Goal: Check status: Check status

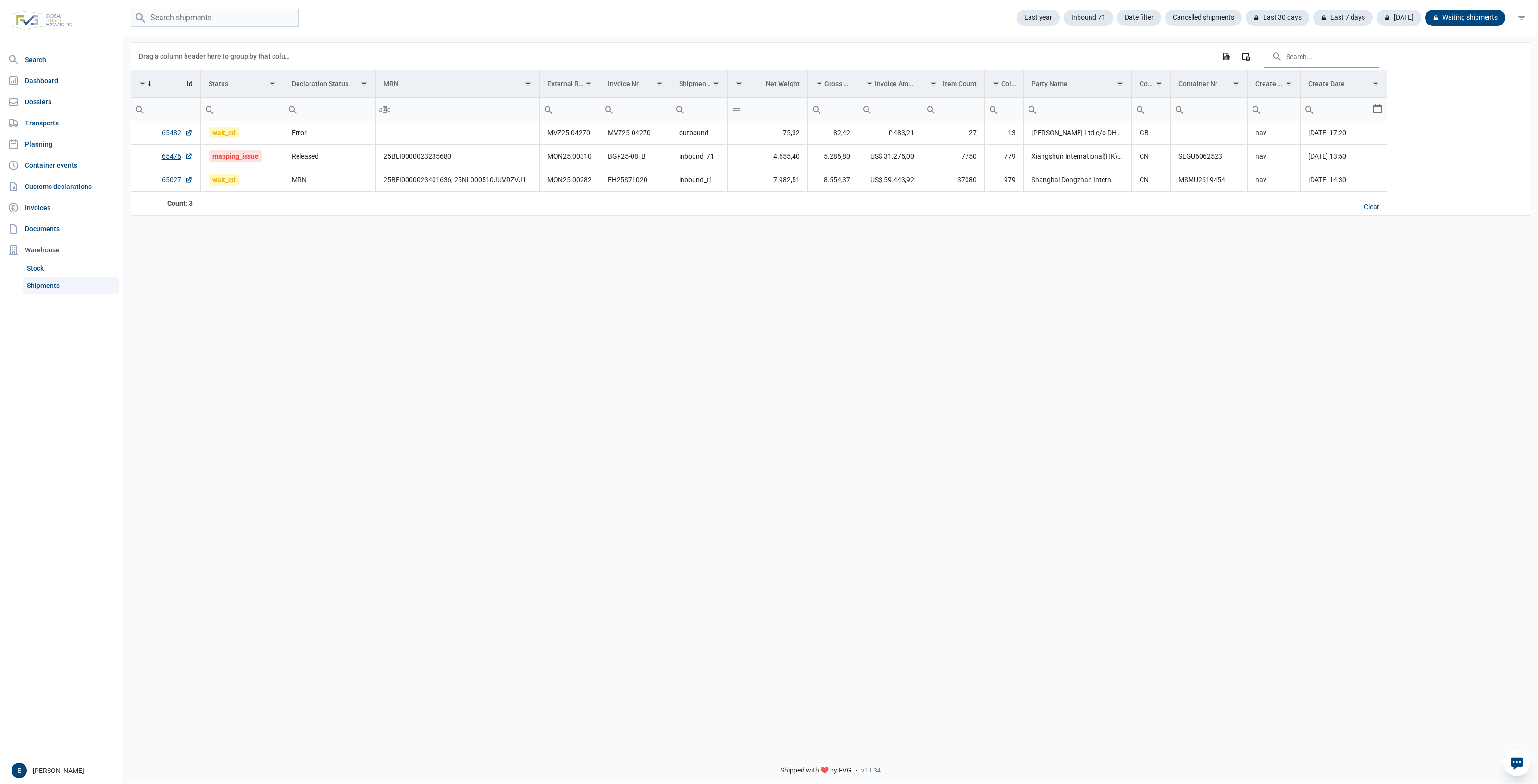
drag, startPoint x: 633, startPoint y: 364, endPoint x: 613, endPoint y: 360, distance: 20.4
click at [613, 360] on div "Data grid with 3 rows and 17 columns Drag a column header here to group by that…" at bounding box center [830, 387] width 1415 height 707
click at [613, 360] on div "Data grid with 3 rows and 17 columns Drag a column header here to group by that…" at bounding box center [830, 387] width 1415 height 707
drag, startPoint x: 614, startPoint y: 356, endPoint x: 571, endPoint y: 358, distance: 43.0
drag, startPoint x: 571, startPoint y: 358, endPoint x: 358, endPoint y: 320, distance: 216.4
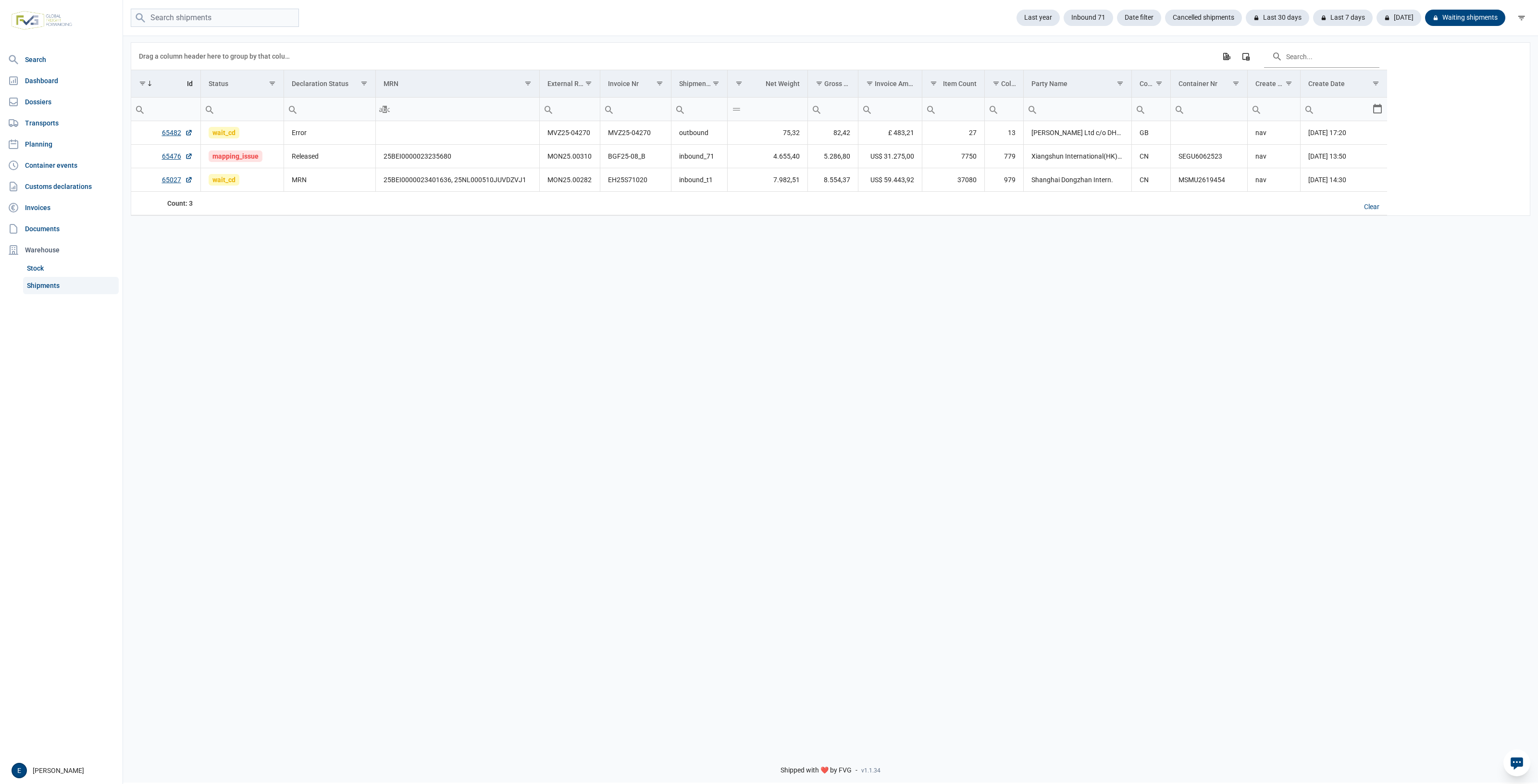
click at [453, 343] on div "Data grid with 3 rows and 17 columns Drag a column header here to group by that…" at bounding box center [830, 387] width 1415 height 707
click at [589, 403] on div "Data grid with 2 rows and 17 columns Drag a column header here to group by that…" at bounding box center [830, 387] width 1415 height 707
click at [528, 320] on div "Data grid with 2 rows and 17 columns Drag a column header here to group by that…" at bounding box center [830, 387] width 1415 height 707
drag, startPoint x: 704, startPoint y: 326, endPoint x: 560, endPoint y: 309, distance: 145.0
drag, startPoint x: 560, startPoint y: 309, endPoint x: 520, endPoint y: 294, distance: 42.7
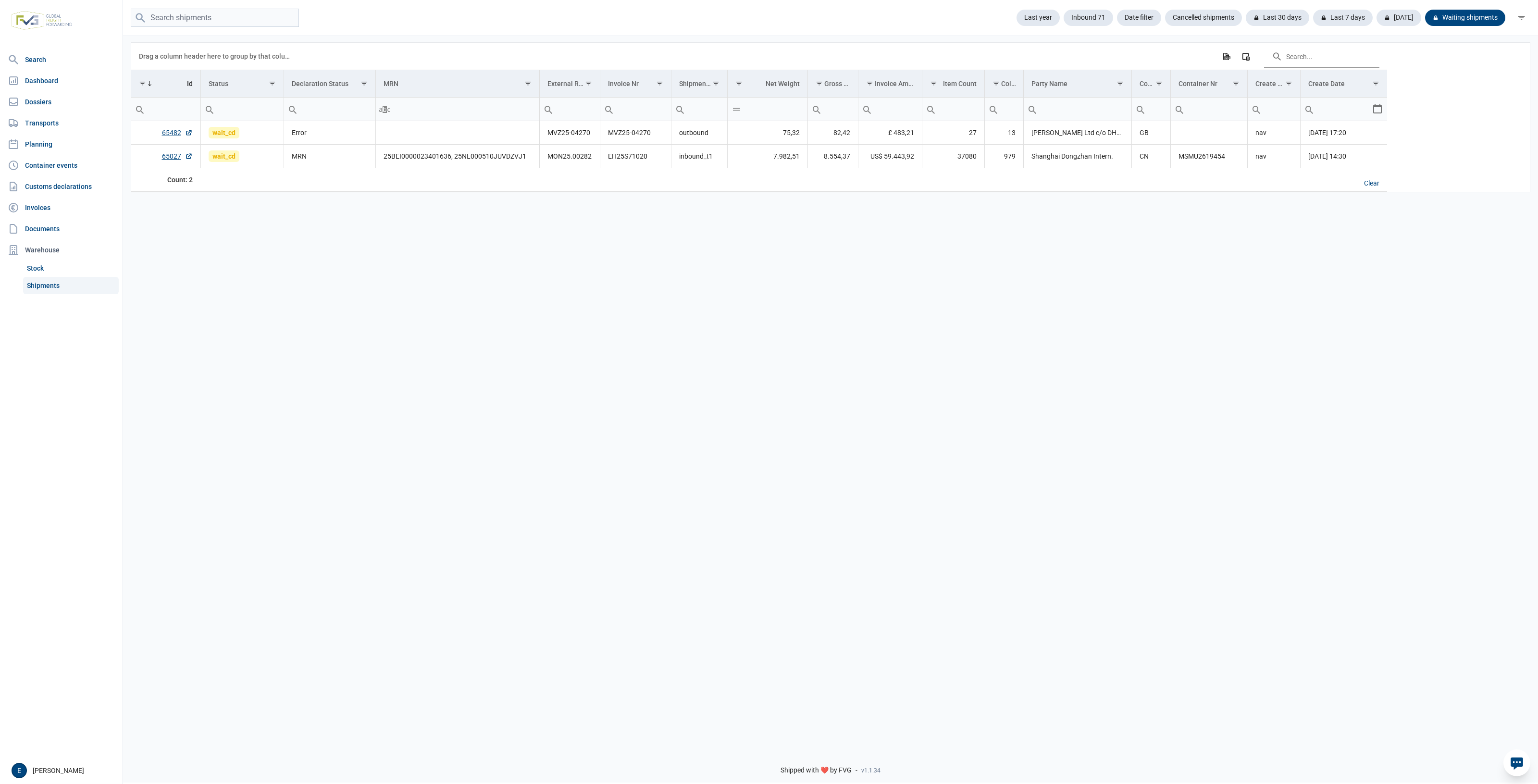
click at [540, 300] on div "Data grid with 2 rows and 17 columns Drag a column header here to group by that…" at bounding box center [830, 387] width 1415 height 707
click at [860, 422] on div "Data grid with 2 rows and 17 columns Drag a column header here to group by that…" at bounding box center [830, 387] width 1415 height 707
click at [499, 406] on div "Data grid with 2 rows and 17 columns Drag a column header here to group by that…" at bounding box center [830, 387] width 1415 height 707
click at [181, 139] on td "65482" at bounding box center [166, 132] width 69 height 24
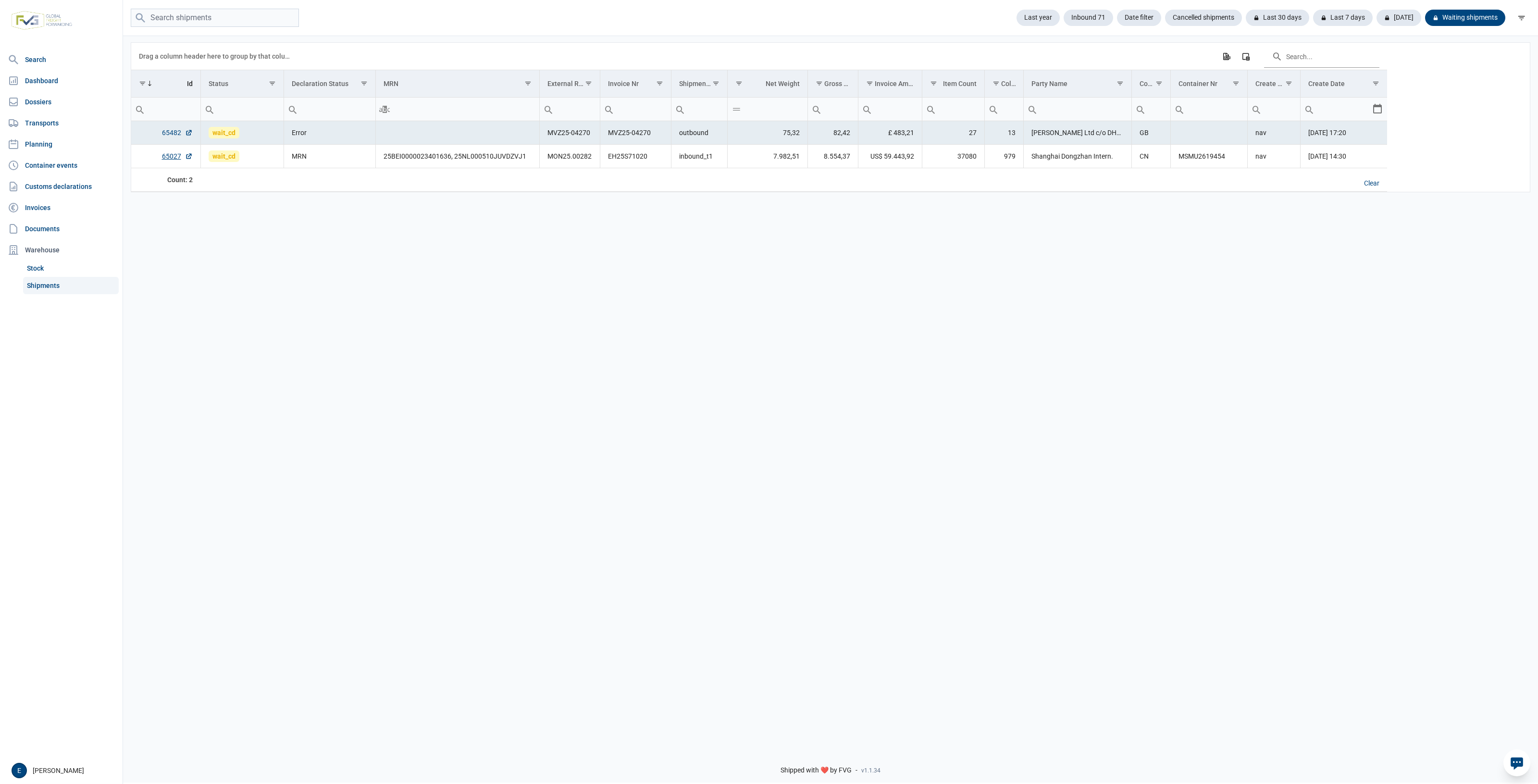
click at [174, 136] on link "65482" at bounding box center [177, 132] width 31 height 10
click at [467, 416] on div "Data grid with 2 rows and 17 columns Drag a column header here to group by that…" at bounding box center [830, 387] width 1415 height 707
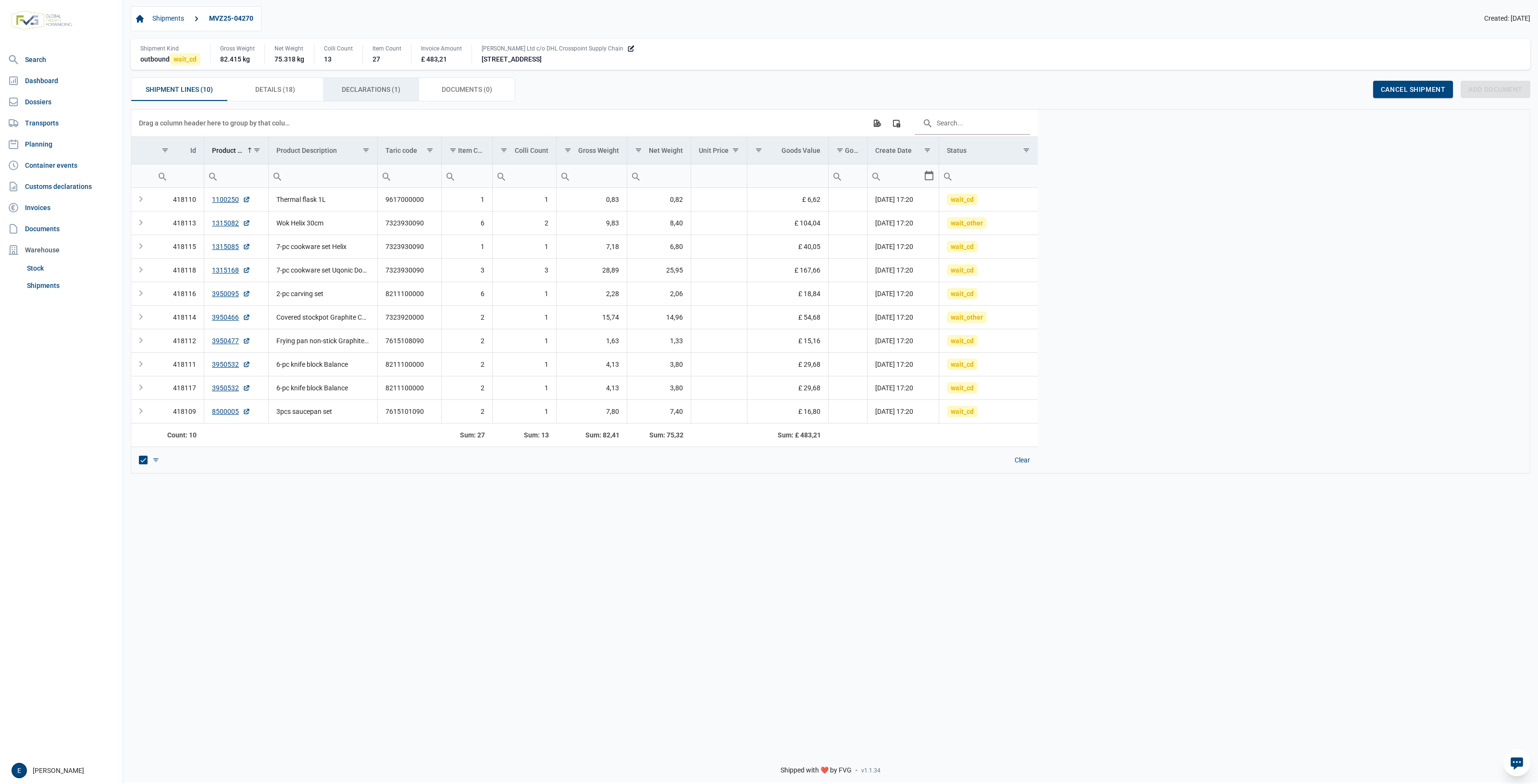
drag, startPoint x: 379, startPoint y: 88, endPoint x: 338, endPoint y: 96, distance: 41.8
click at [379, 88] on span "Declarations (1) Declarations (1)" at bounding box center [371, 88] width 59 height 11
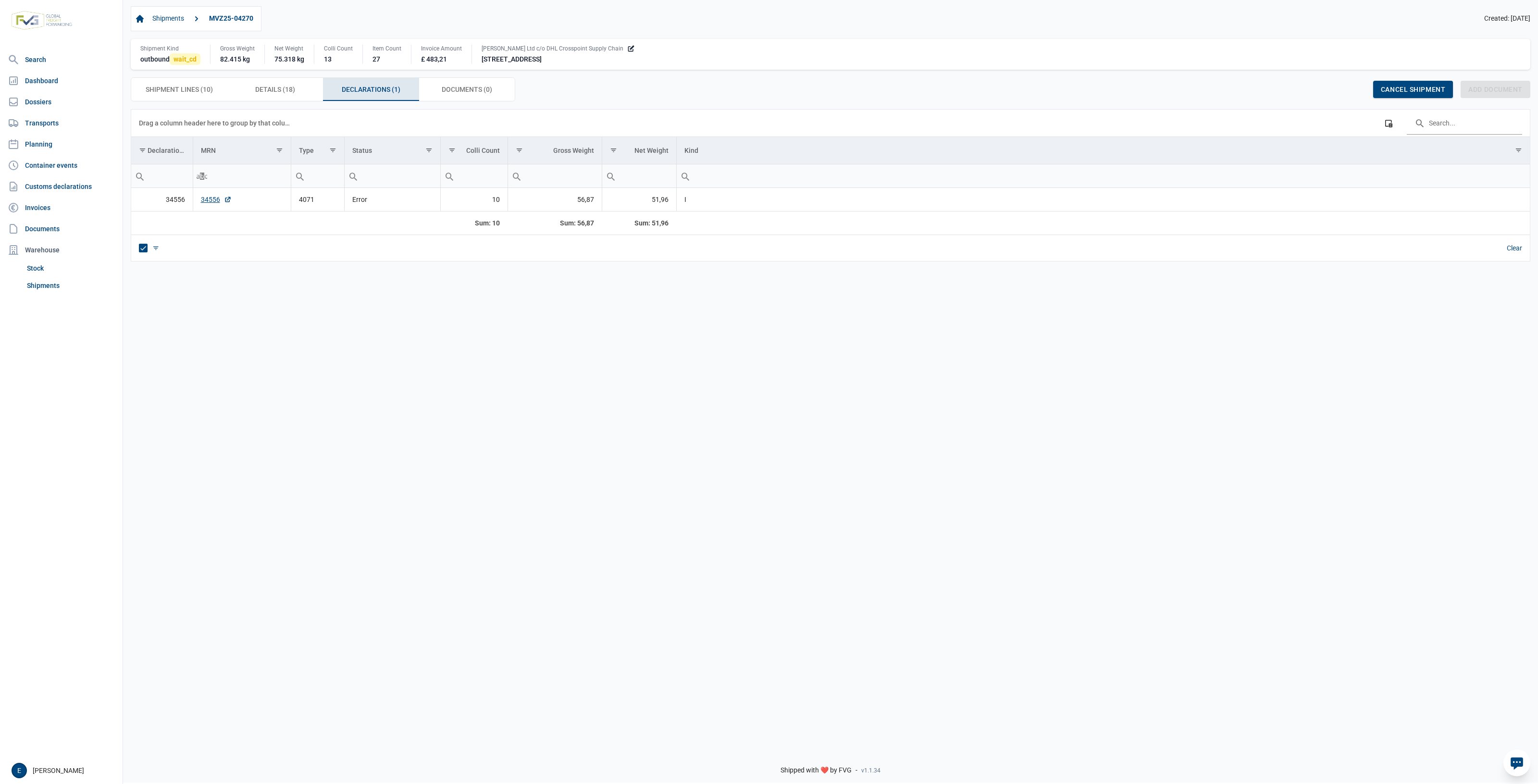
click at [467, 416] on div "Data grid with 1 rows and 8 columns Drag a column header here to group by that …" at bounding box center [830, 426] width 1415 height 632
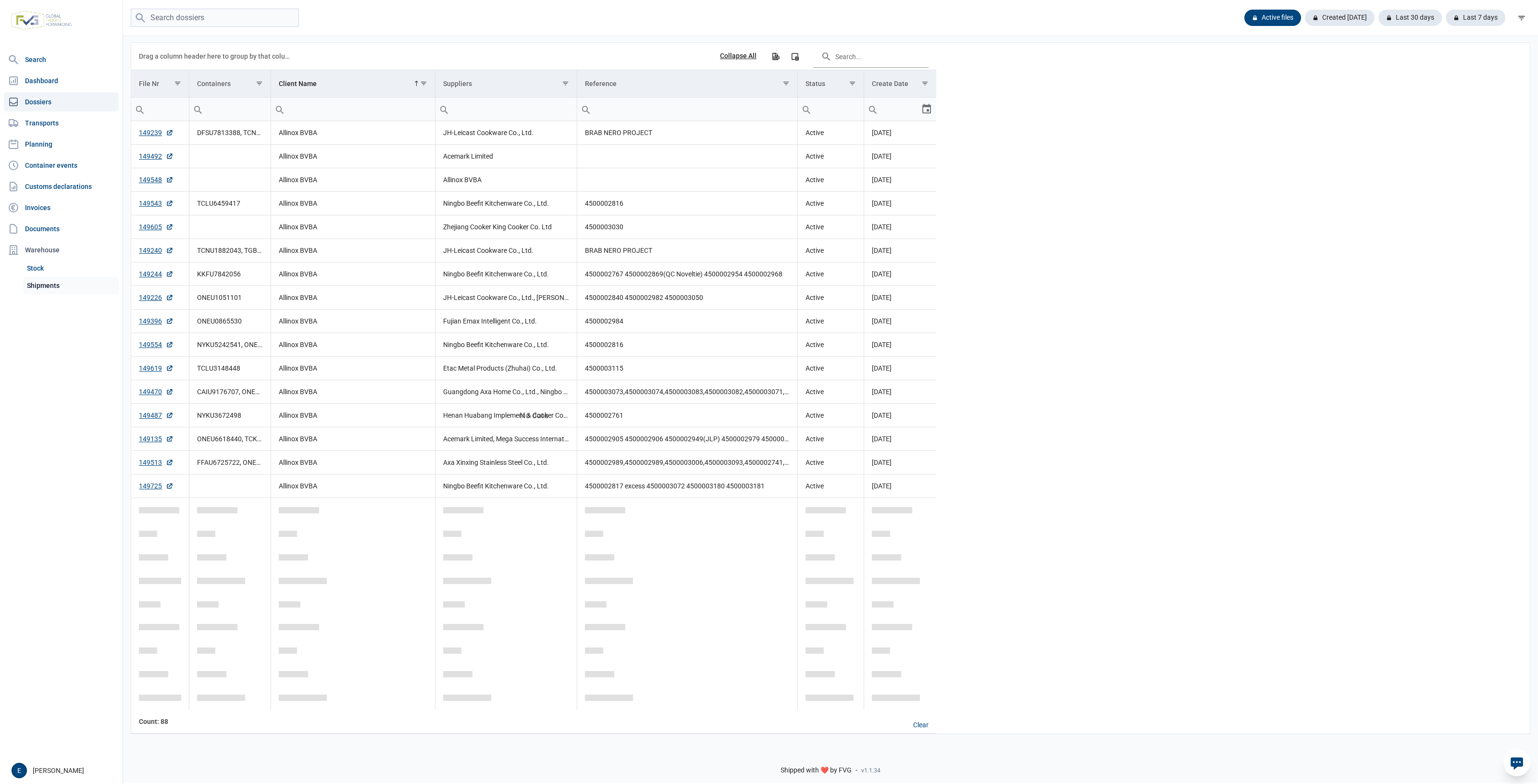
click at [72, 289] on link "Shipments" at bounding box center [70, 286] width 96 height 18
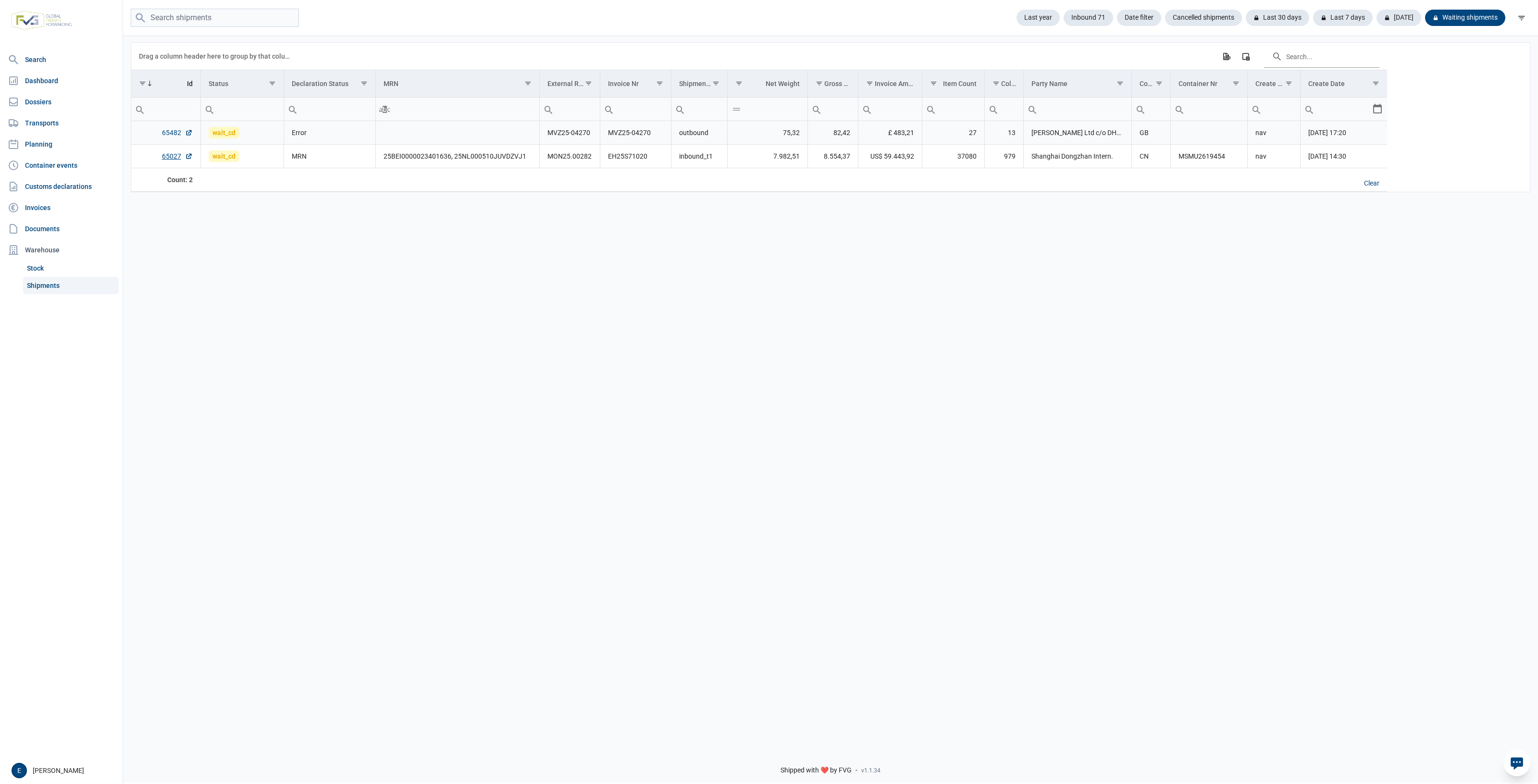
click at [168, 132] on link "65482" at bounding box center [177, 132] width 31 height 10
click at [566, 433] on div "Data grid with 2 rows and 17 columns Drag a column header here to group by that…" at bounding box center [830, 387] width 1415 height 707
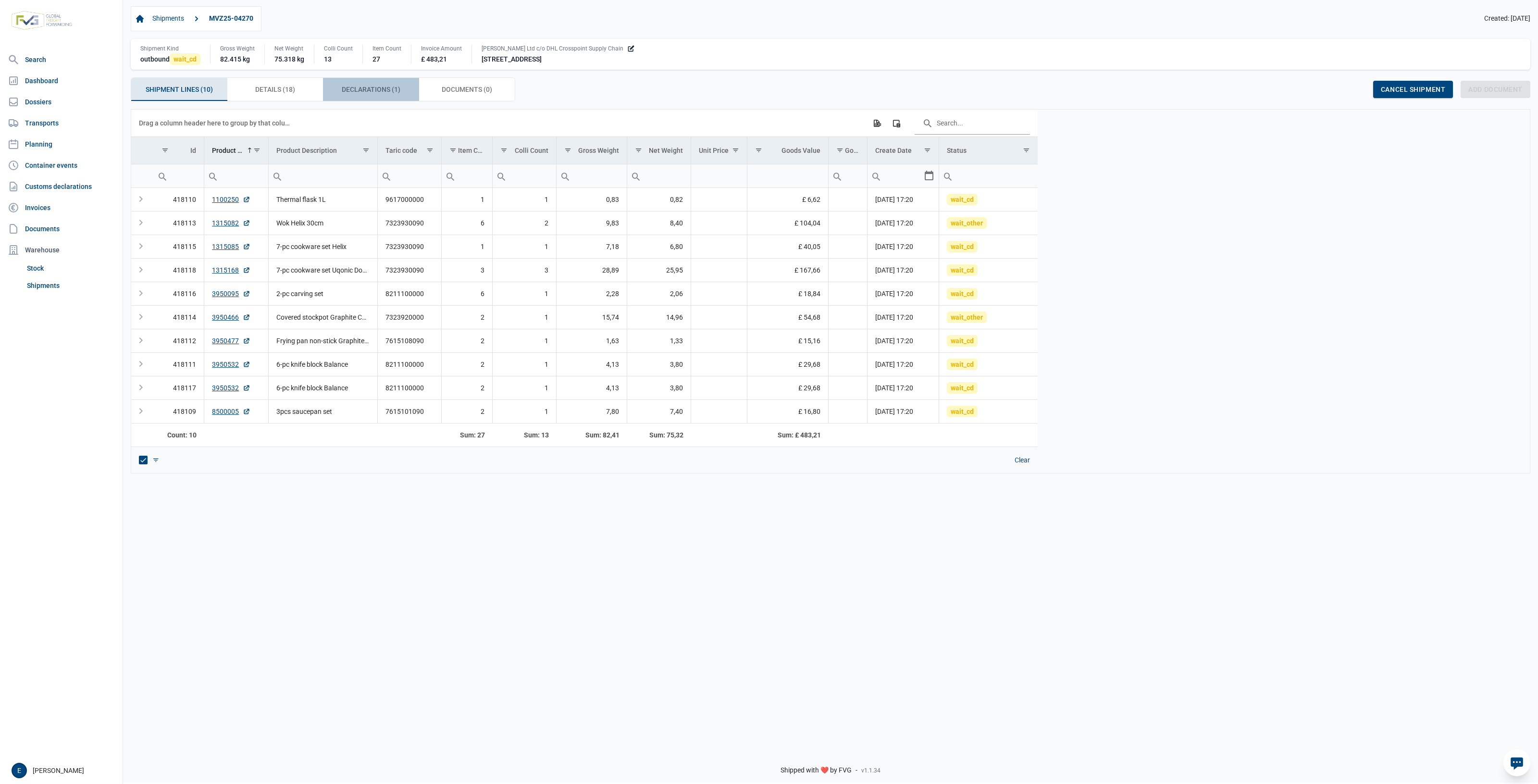
click at [384, 88] on span "Declarations (1) Declarations (1)" at bounding box center [371, 88] width 59 height 11
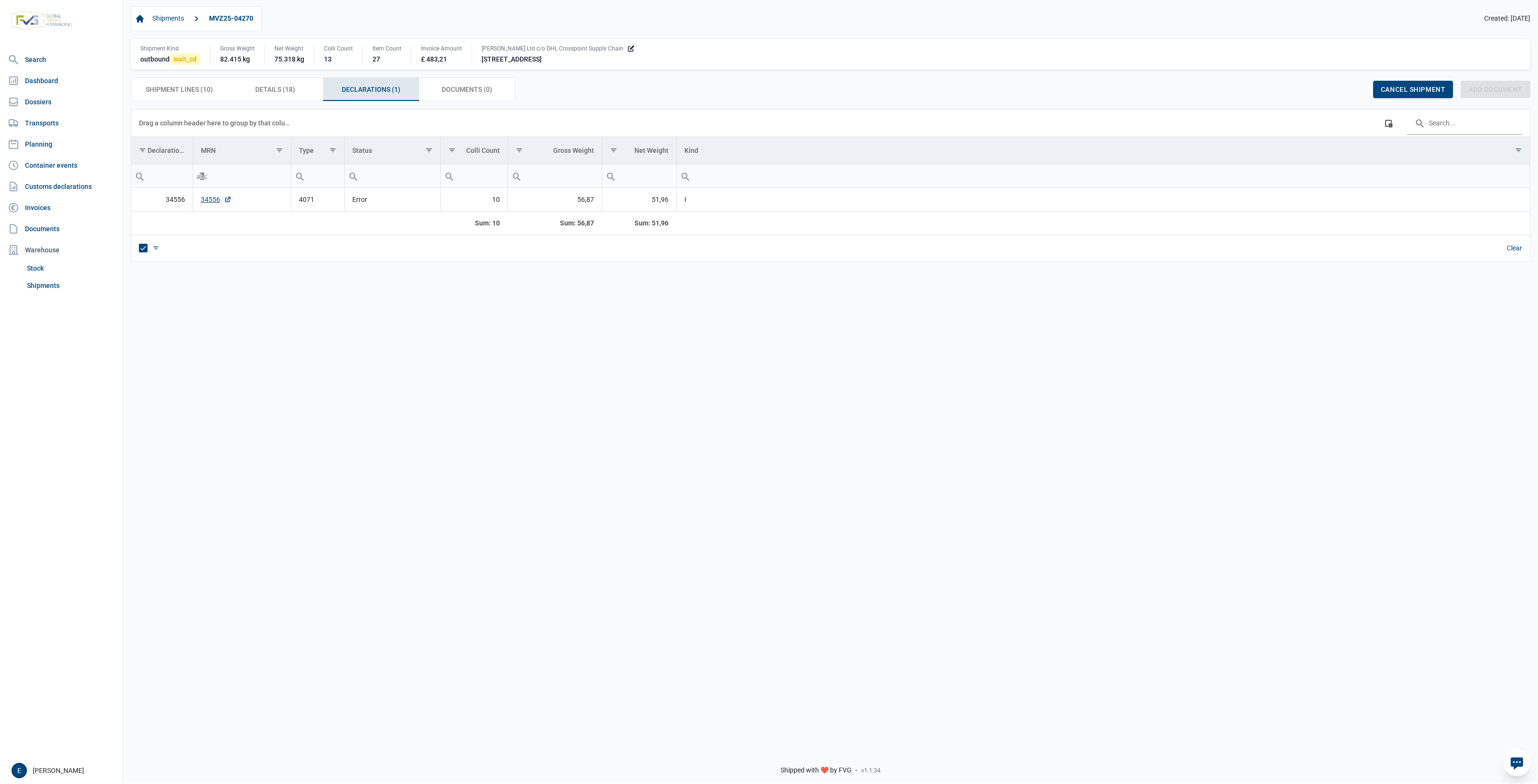
click at [195, 211] on td "34556" at bounding box center [242, 199] width 98 height 24
click at [210, 203] on link "34556" at bounding box center [216, 199] width 31 height 10
click at [563, 432] on div "Data grid with 1 rows and 8 columns Drag a column header here to group by that …" at bounding box center [830, 426] width 1415 height 632
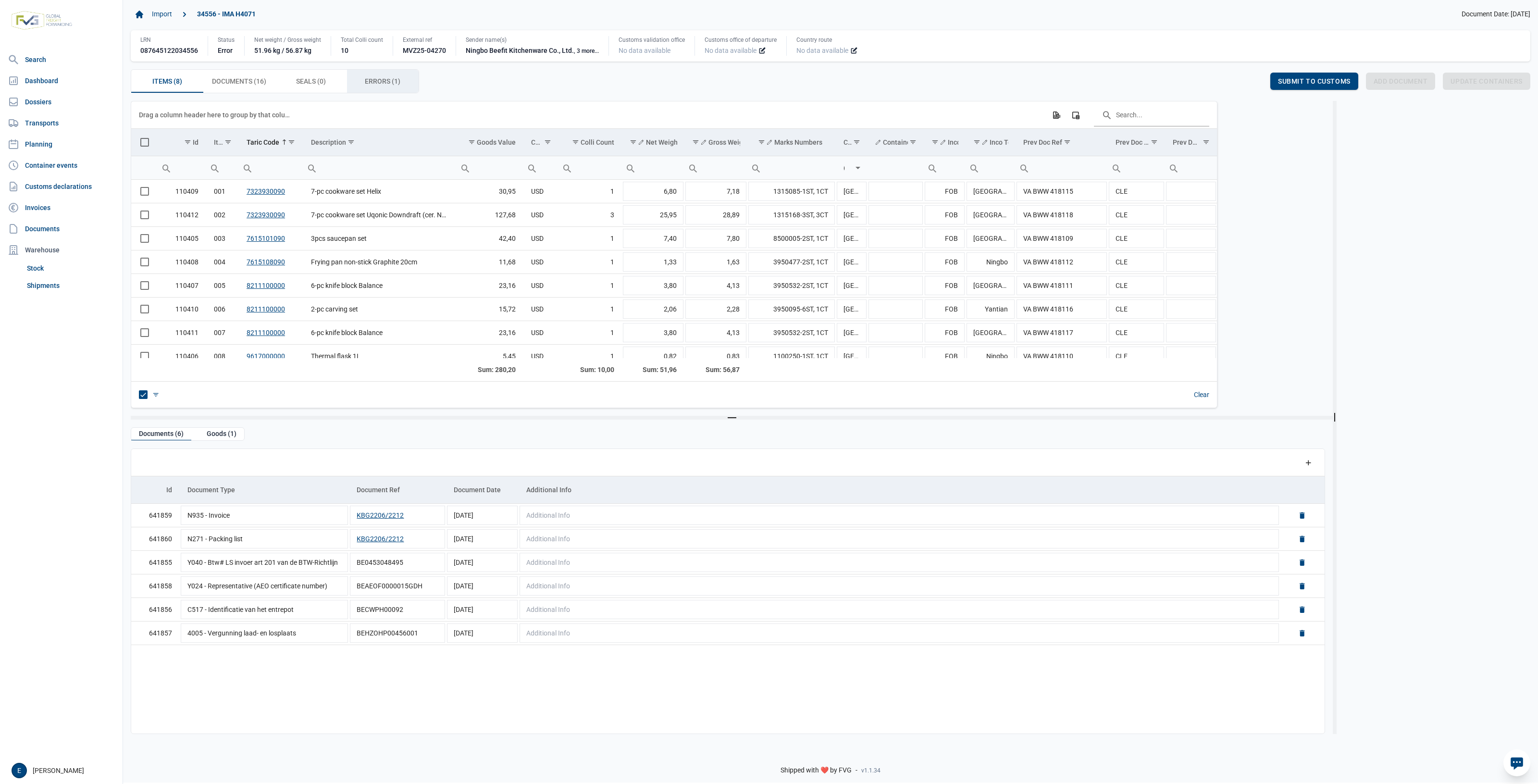
click at [386, 85] on span "Errors (1) Errors (1)" at bounding box center [382, 81] width 36 height 11
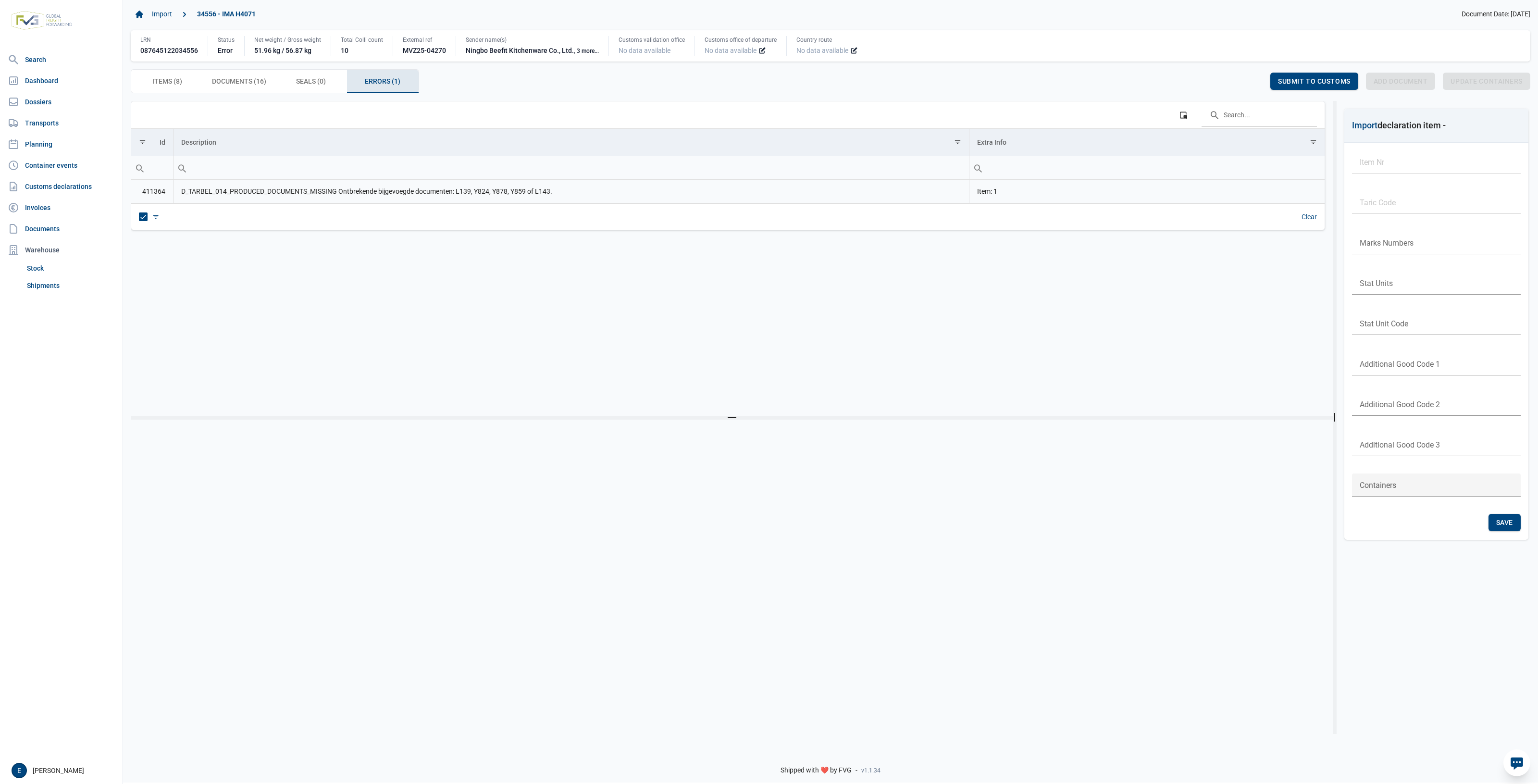
click at [405, 191] on td "D_TARBEL_014_PRODUCED_DOCUMENTS_MISSING Ontbrekende bijgevoegde documenten: L13…" at bounding box center [571, 191] width 796 height 24
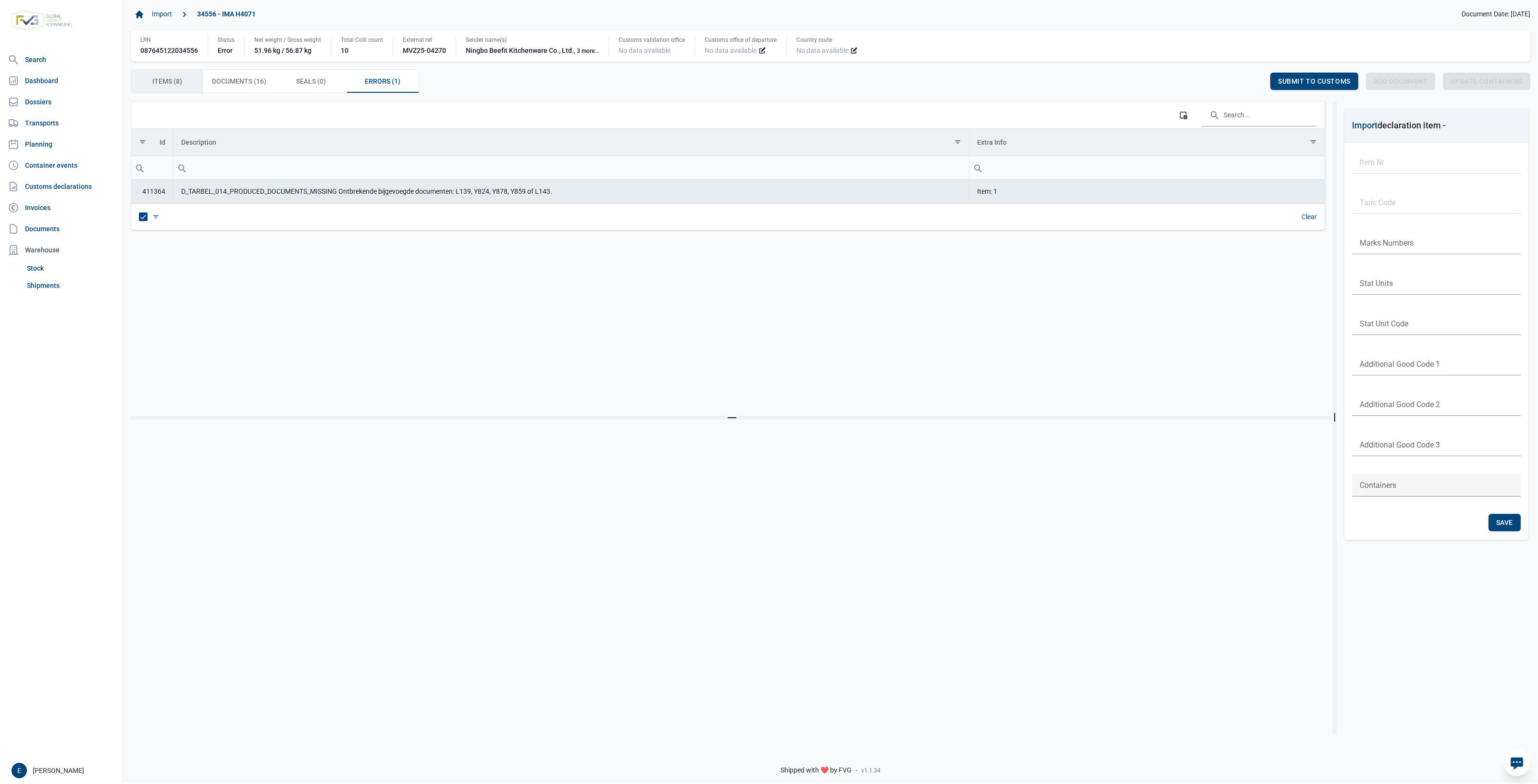
drag, startPoint x: 165, startPoint y: 82, endPoint x: 171, endPoint y: 88, distance: 8.5
click at [165, 83] on span "Items (8) Items (8)" at bounding box center [167, 81] width 30 height 11
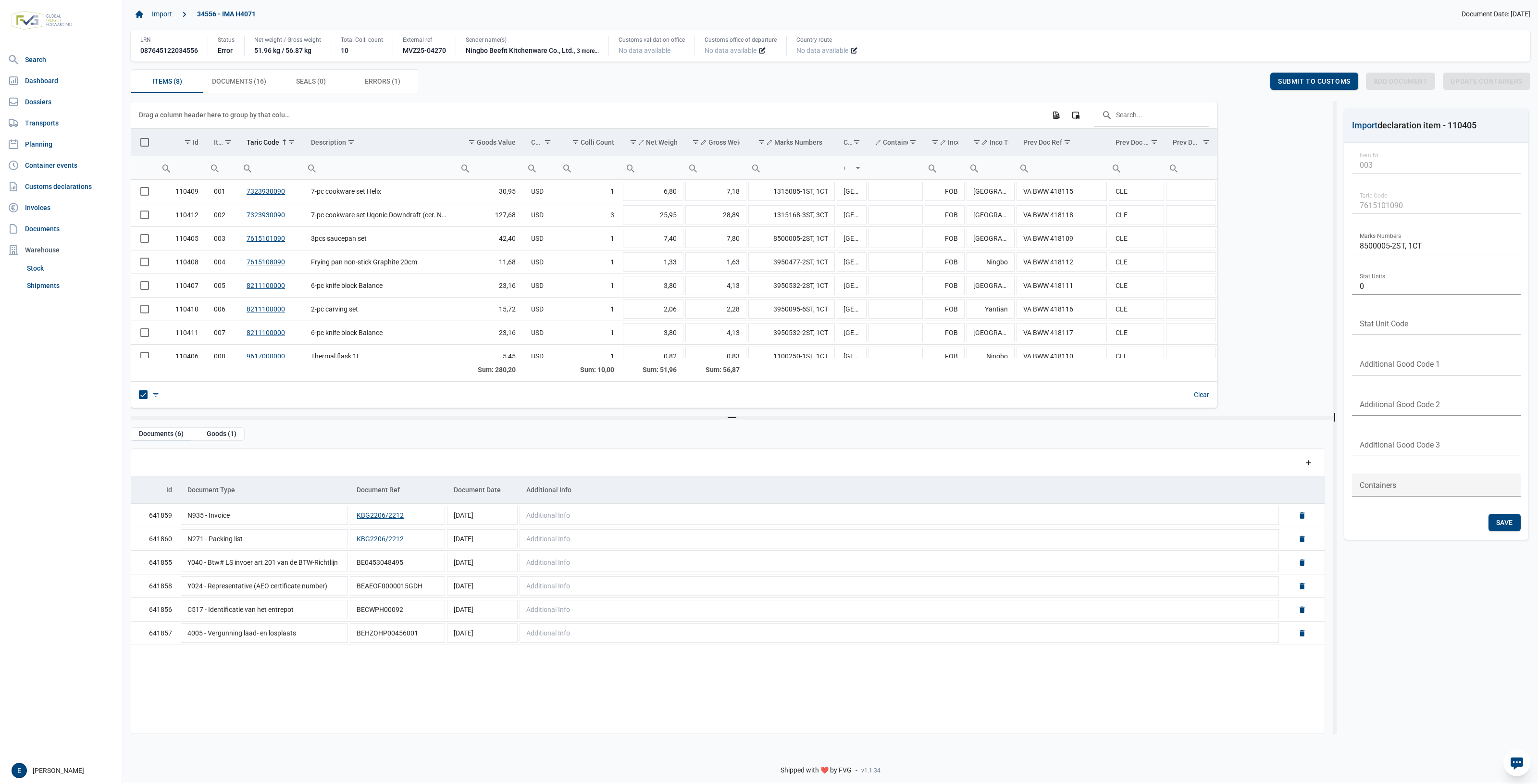
click at [383, 98] on div "Import 34556 - IMA H4071 Document Date: 14-08-2025 LRN 087645122034556 Status E…" at bounding box center [830, 49] width 1415 height 102
click at [388, 73] on div "Errors (1) Errors (1)" at bounding box center [383, 81] width 72 height 23
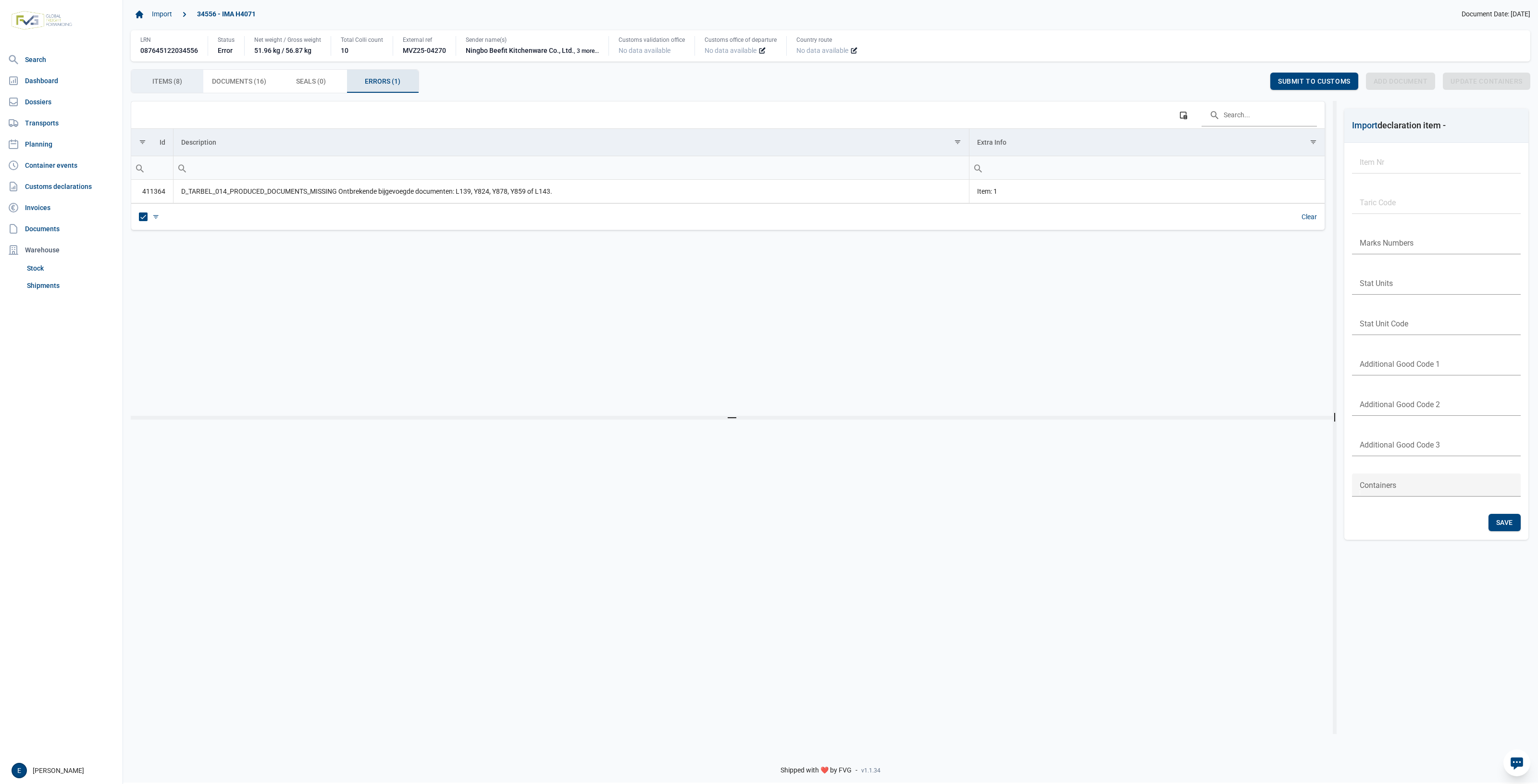
click at [165, 87] on span "Items (8) Items (8)" at bounding box center [167, 81] width 30 height 11
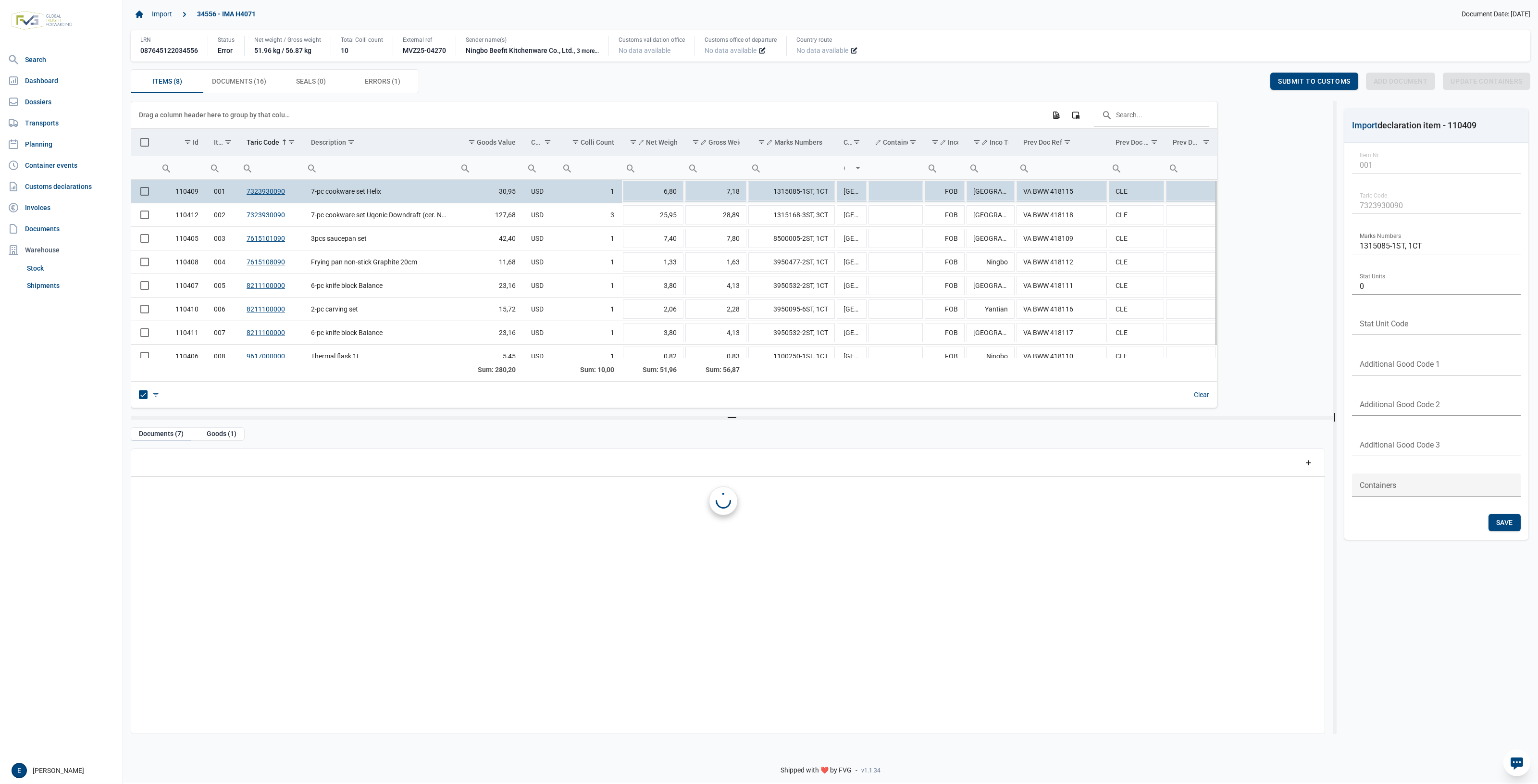
click at [345, 192] on td "7-pc cookware set Helix" at bounding box center [379, 191] width 153 height 24
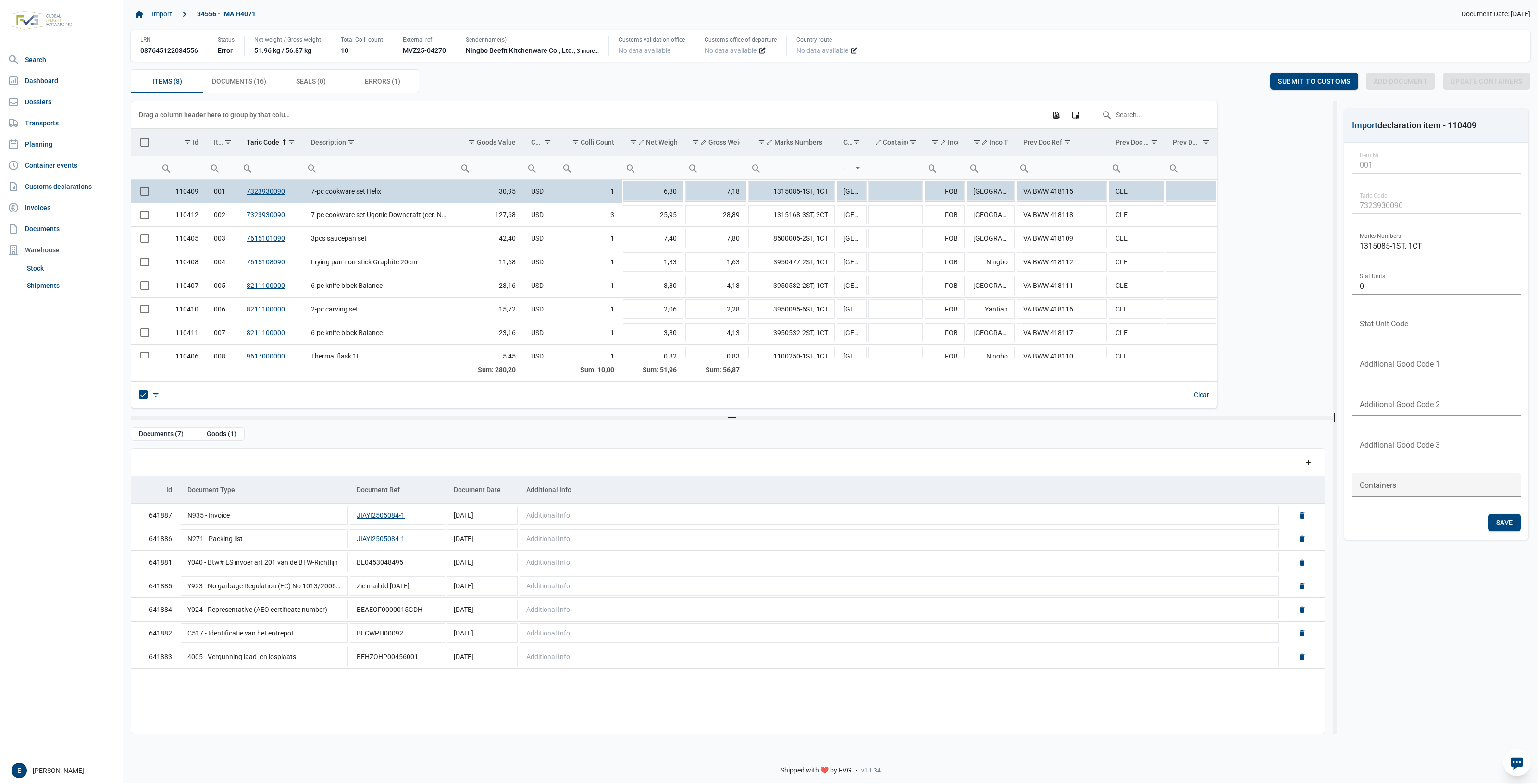
click at [216, 447] on div "Documents (7) Goods (1) Data grid with 7 rows and 5 columns Add a row Id Docume…" at bounding box center [727, 570] width 1194 height 286
click at [223, 434] on div "Goods (1)" at bounding box center [222, 434] width 46 height 13
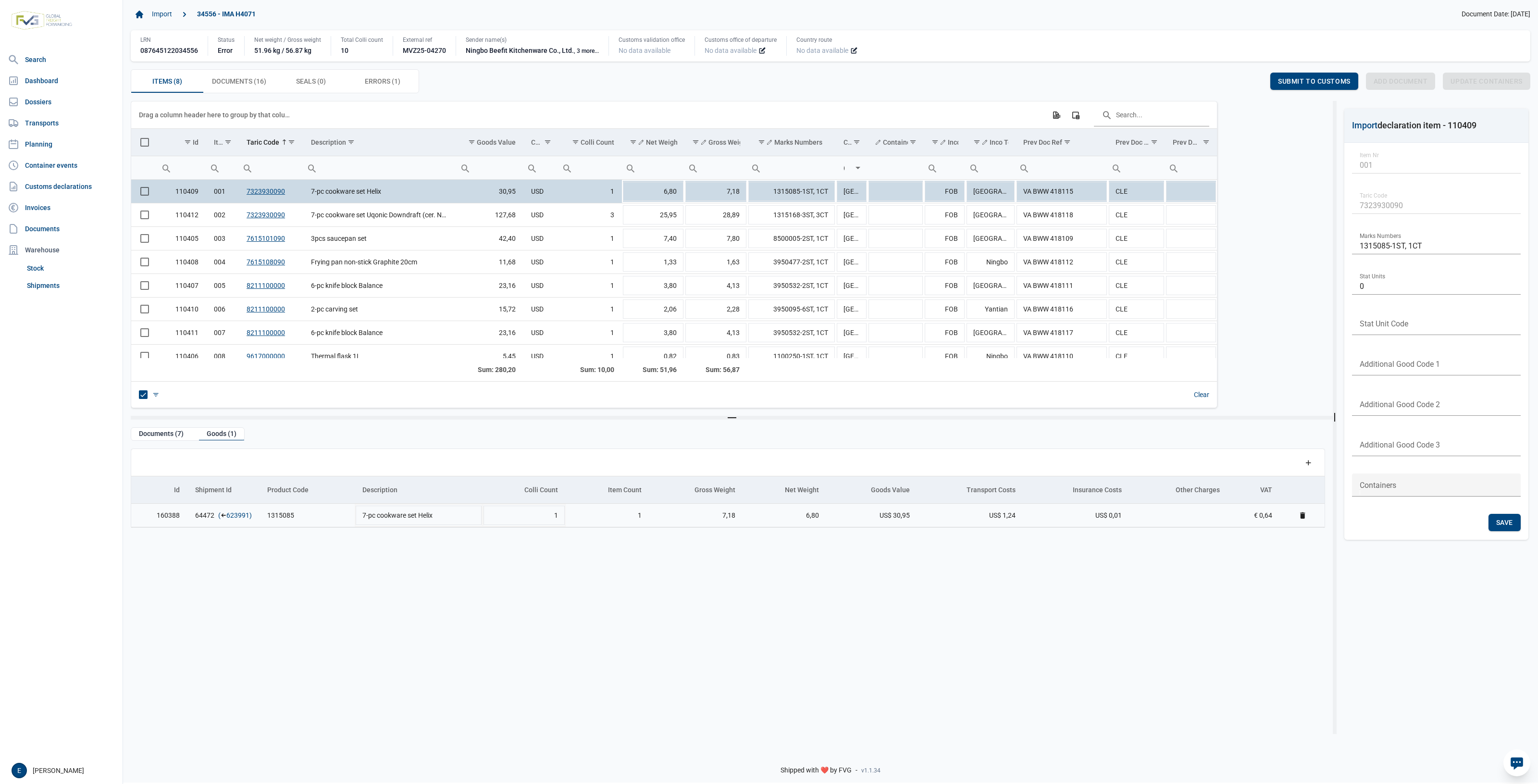
click at [237, 518] on link "623991" at bounding box center [237, 515] width 23 height 10
click at [264, 195] on link "7323930090" at bounding box center [266, 191] width 39 height 8
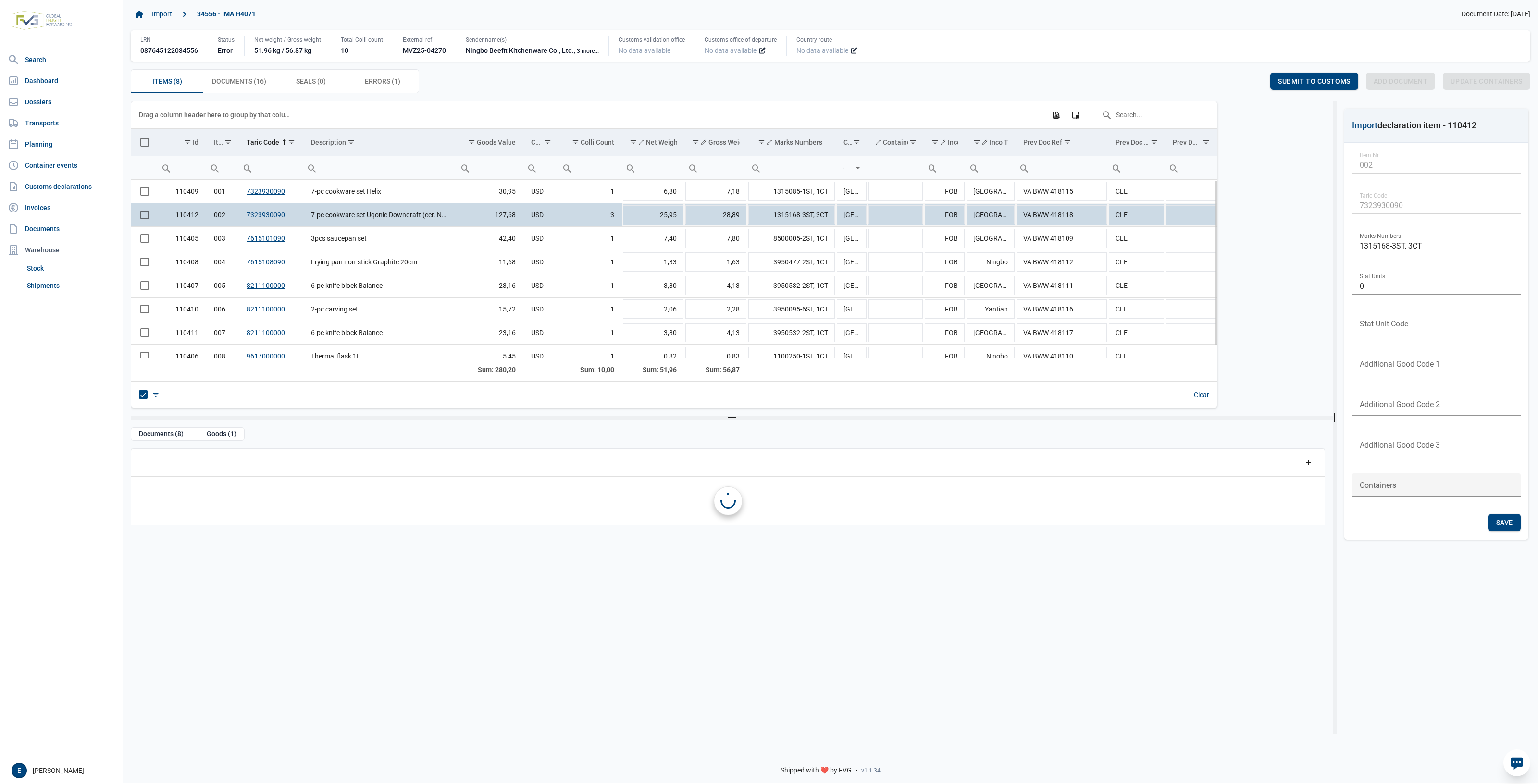
click at [361, 214] on td "7-pc cookware set Uqonic Downdraft (cer. NS FP28)" at bounding box center [379, 215] width 153 height 24
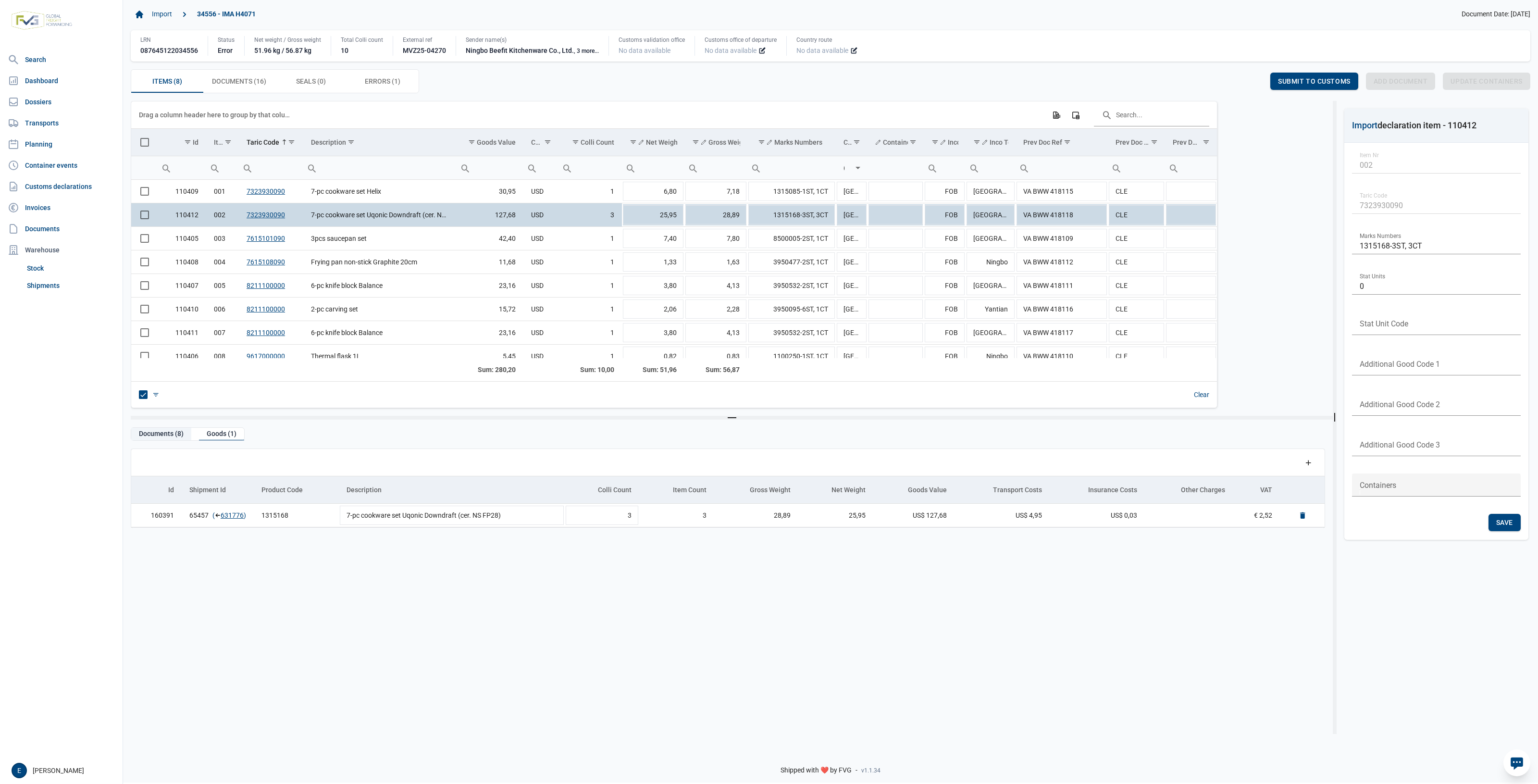
click at [152, 435] on div "Documents (8)" at bounding box center [161, 434] width 60 height 13
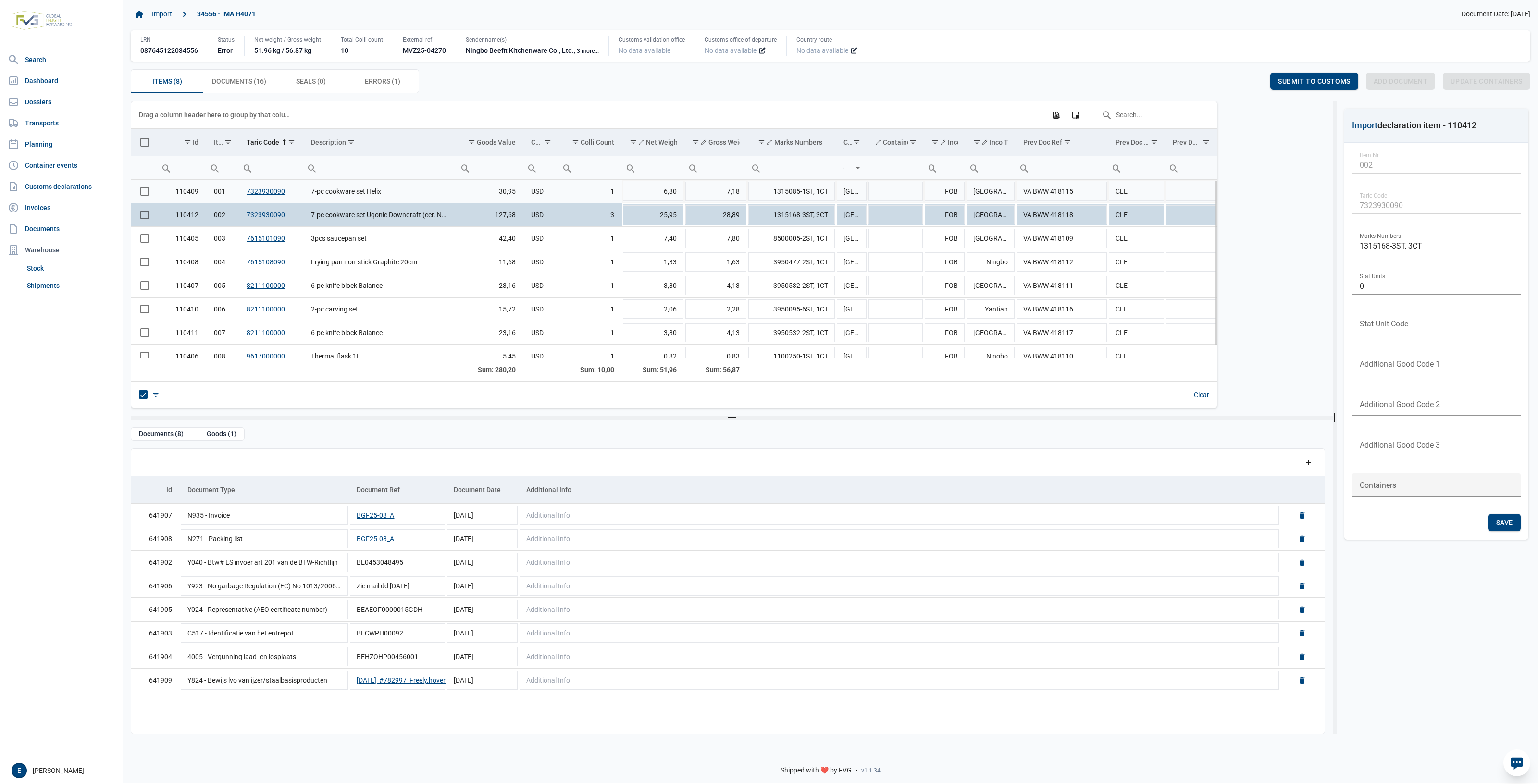
click at [408, 197] on td "7-pc cookware set Helix" at bounding box center [379, 191] width 153 height 24
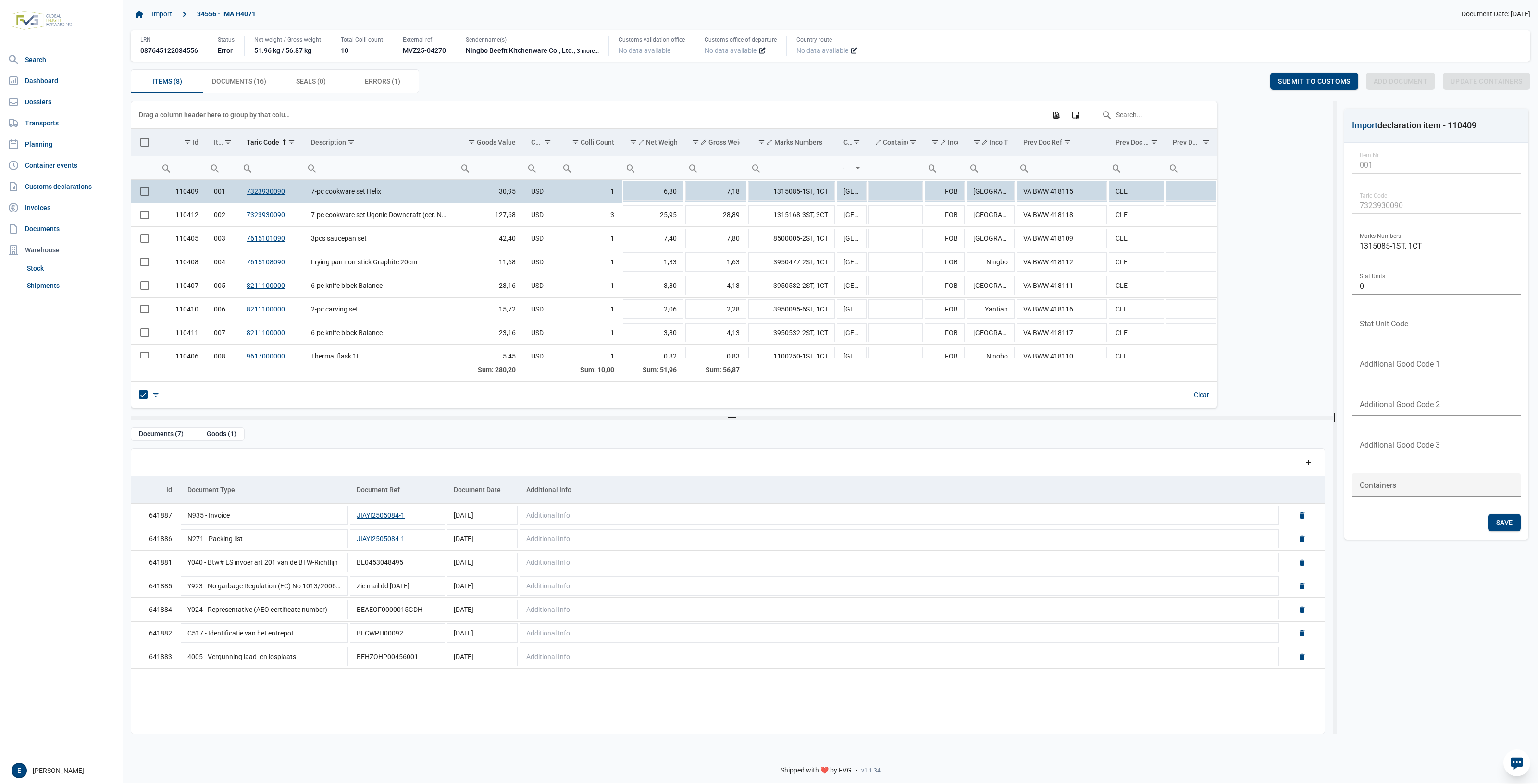
click at [330, 402] on div "Clear" at bounding box center [674, 394] width 1086 height 26
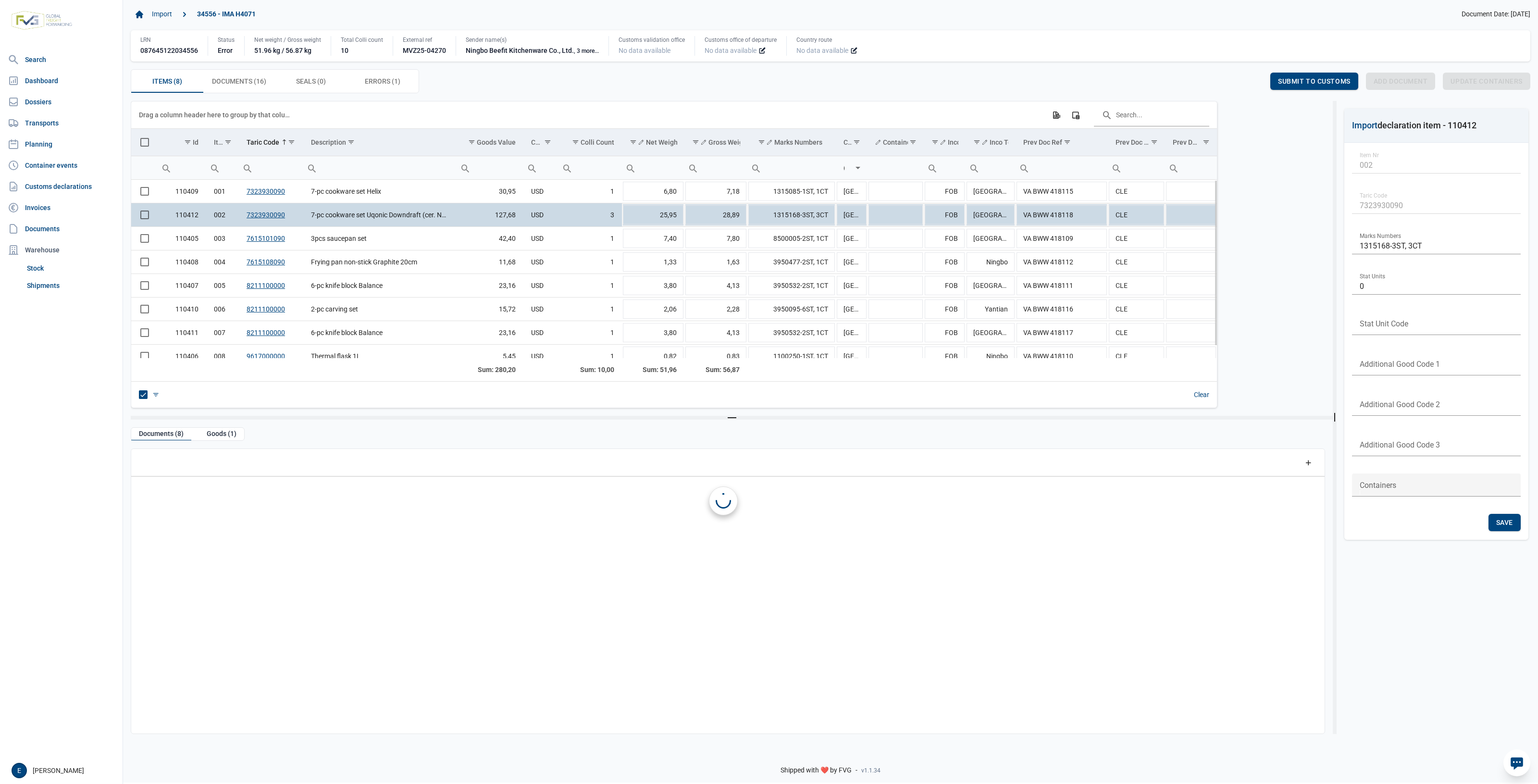
click at [373, 215] on td "7-pc cookware set Uqonic Downdraft (cer. NS FP28)" at bounding box center [379, 215] width 153 height 24
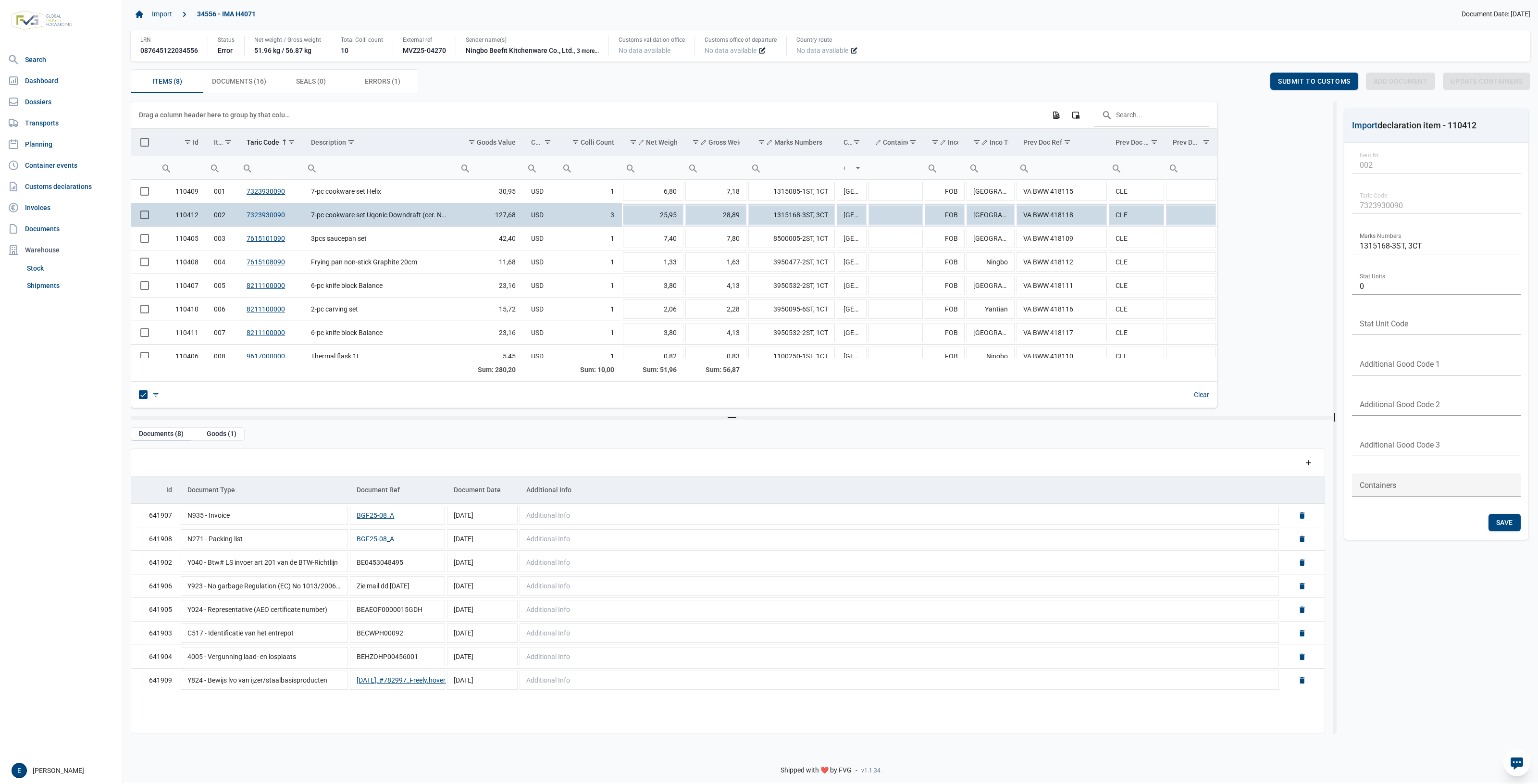
drag, startPoint x: 379, startPoint y: 759, endPoint x: 287, endPoint y: 751, distance: 92.3
drag, startPoint x: 287, startPoint y: 751, endPoint x: 211, endPoint y: 734, distance: 77.9
click at [266, 748] on div "Shipped with ❤️ by FVG - v1.1.34" at bounding box center [830, 761] width 1415 height 41
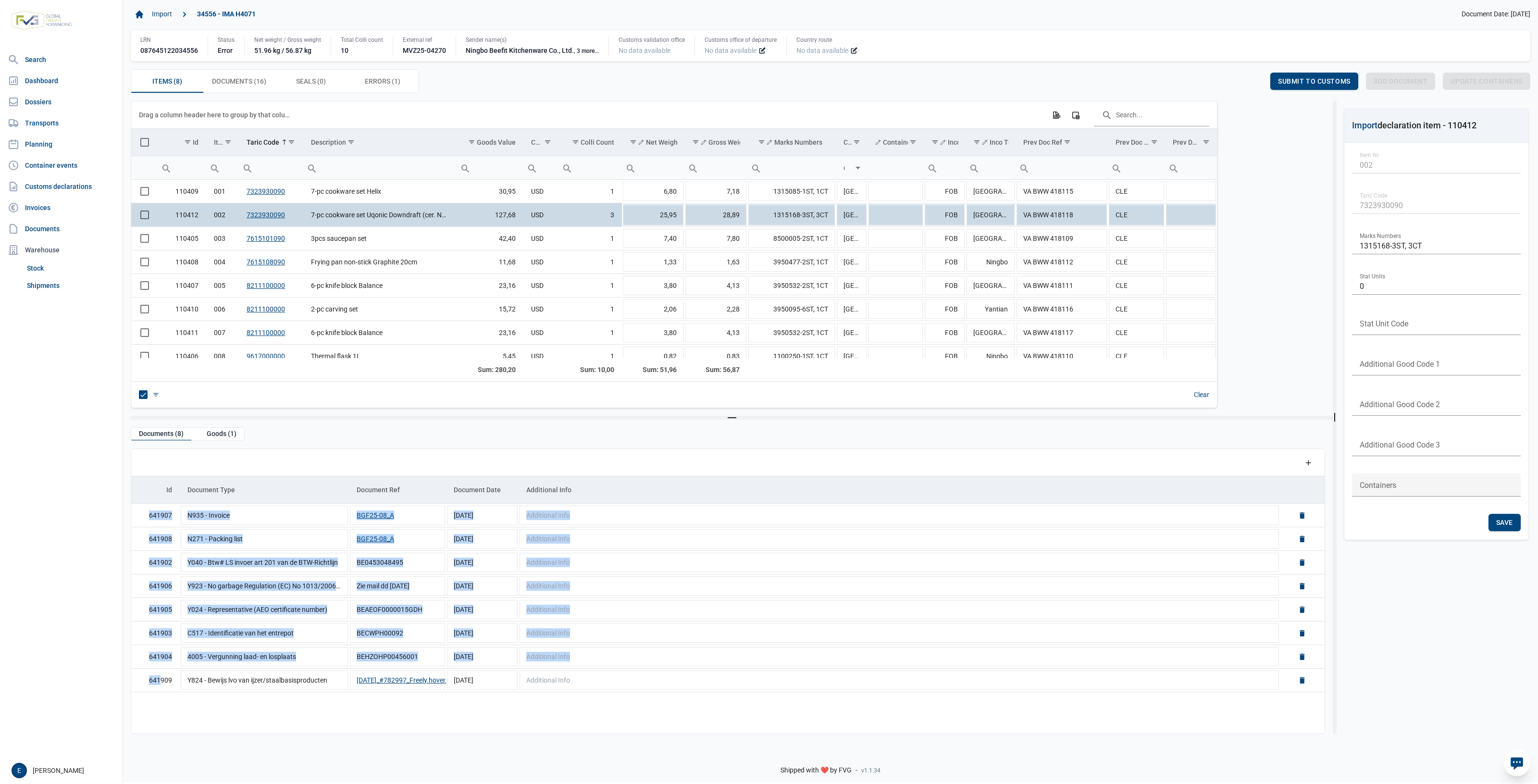
drag, startPoint x: 161, startPoint y: 683, endPoint x: 375, endPoint y: 739, distance: 221.2
click at [372, 738] on div "Data grid with 8 rows and 17 columns Drag a column header here to group by that…" at bounding box center [830, 420] width 1415 height 640
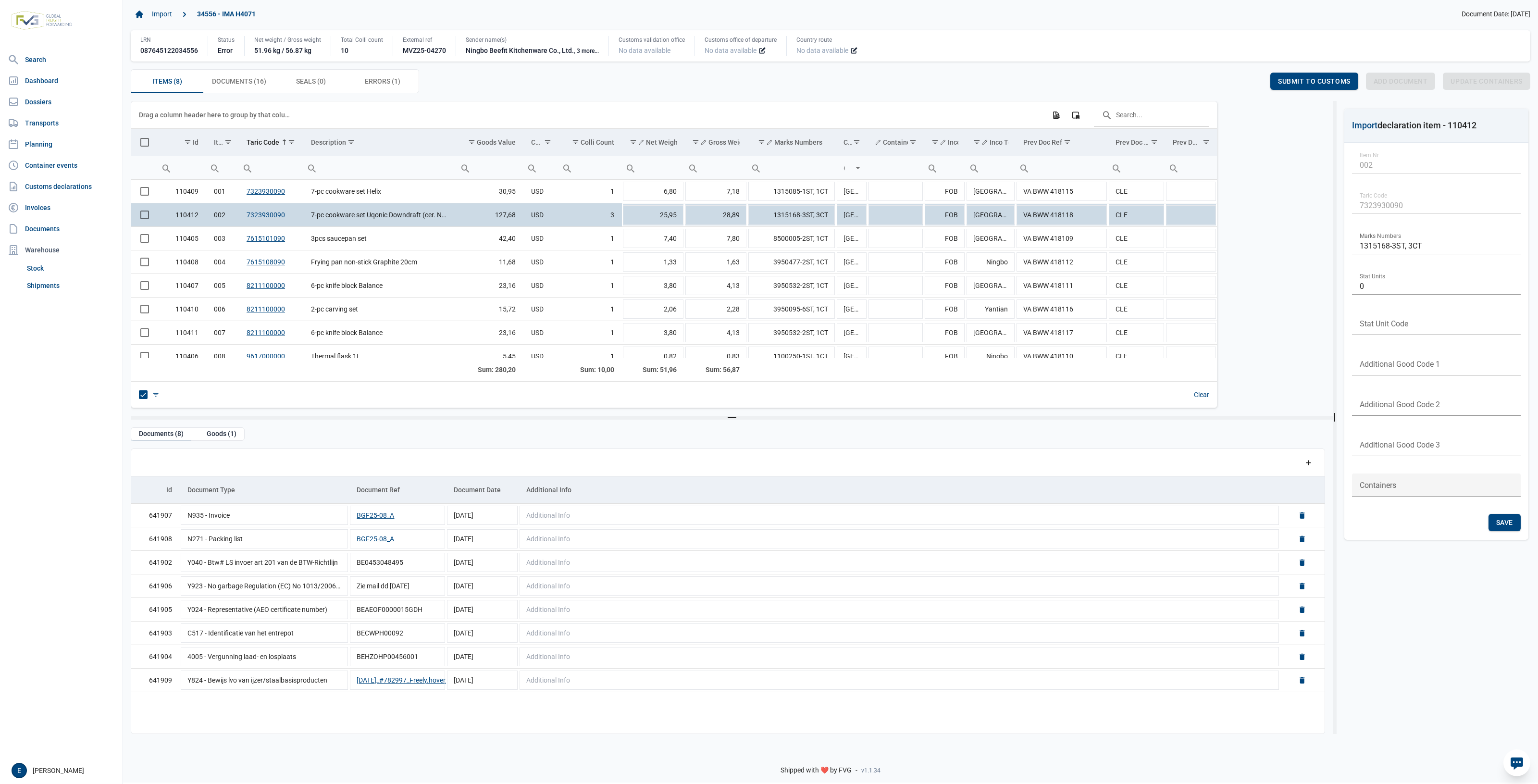
click at [489, 743] on main "Import 34556 - IMA H4071 Document Date: 14-08-2025 LRN 087645122034556 Status E…" at bounding box center [830, 390] width 1415 height 784
drag, startPoint x: 489, startPoint y: 743, endPoint x: 473, endPoint y: 738, distance: 16.8
drag, startPoint x: 473, startPoint y: 738, endPoint x: 350, endPoint y: 733, distance: 123.1
click at [350, 733] on div "Data grid with 8 rows and 5 columns Add a row Id Document Type Document Ref Doc…" at bounding box center [727, 591] width 1194 height 286
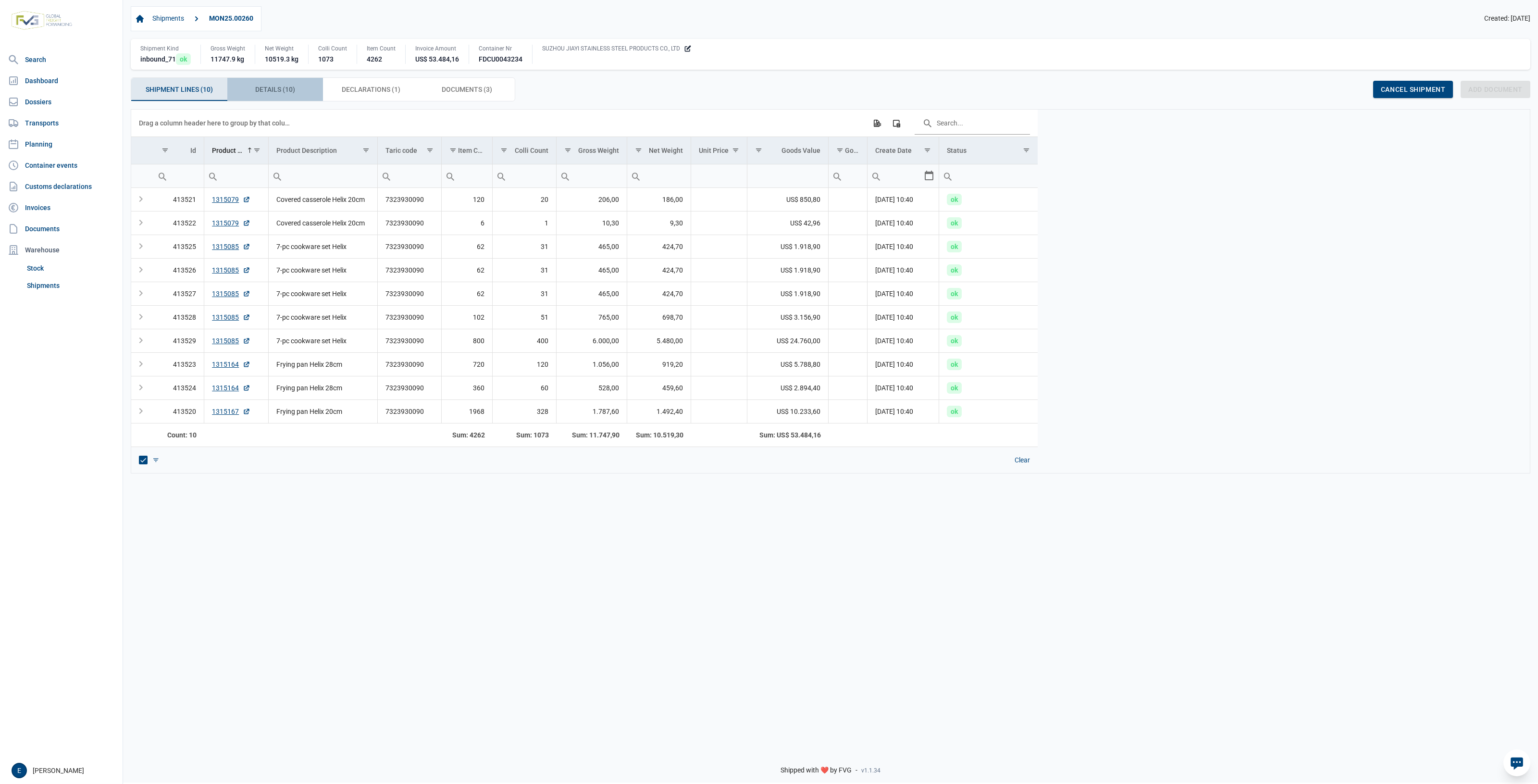
click at [277, 93] on span "Details (10) Details (10)" at bounding box center [275, 88] width 40 height 11
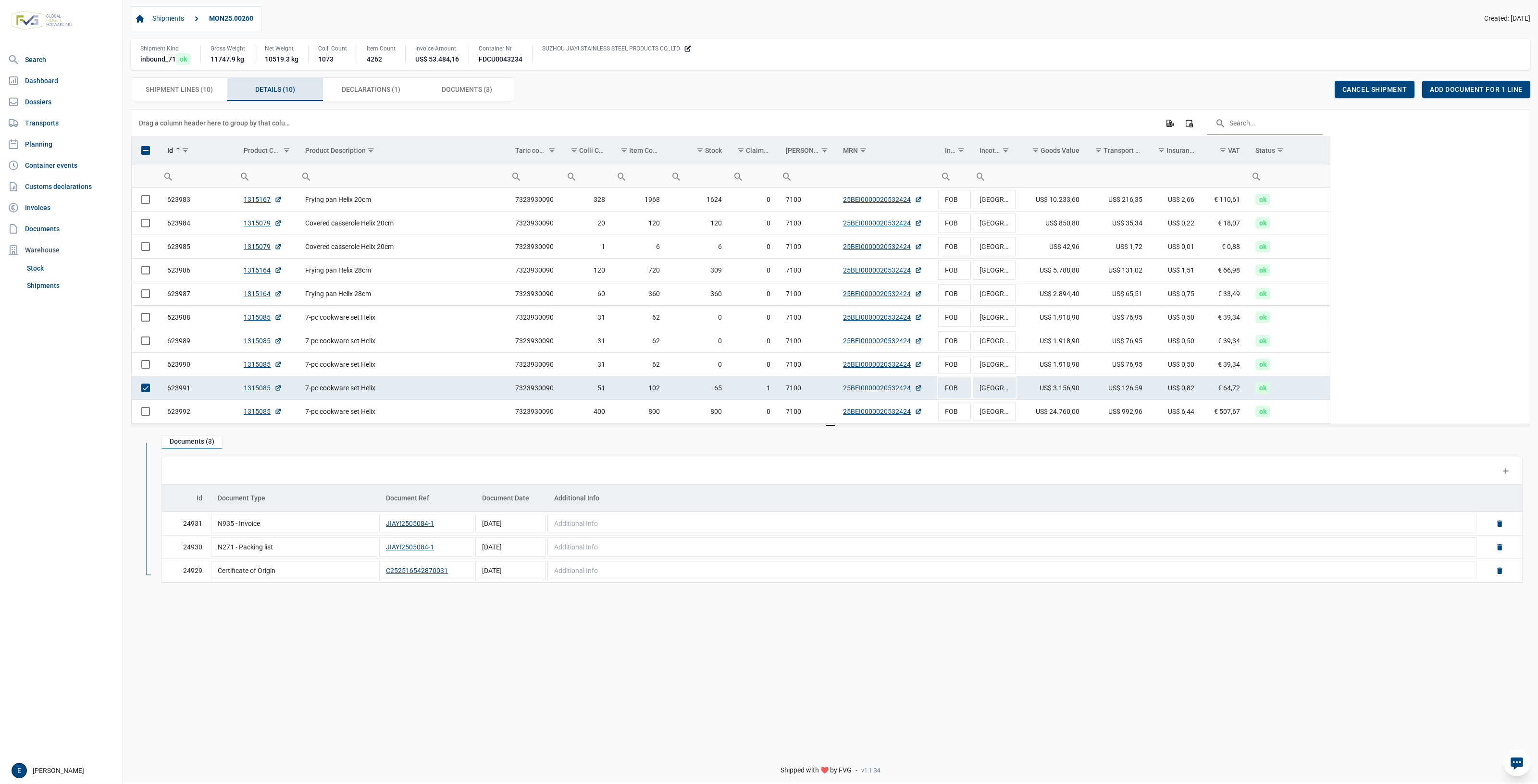
click at [485, 53] on div "Container Nr FDCU0043234" at bounding box center [500, 54] width 63 height 19
click at [511, 68] on div "Shipment Kind inbound_71 ok Gross Weight 11747.9 kg Net Weight 10519.3 kg Colli…" at bounding box center [830, 53] width 1400 height 31
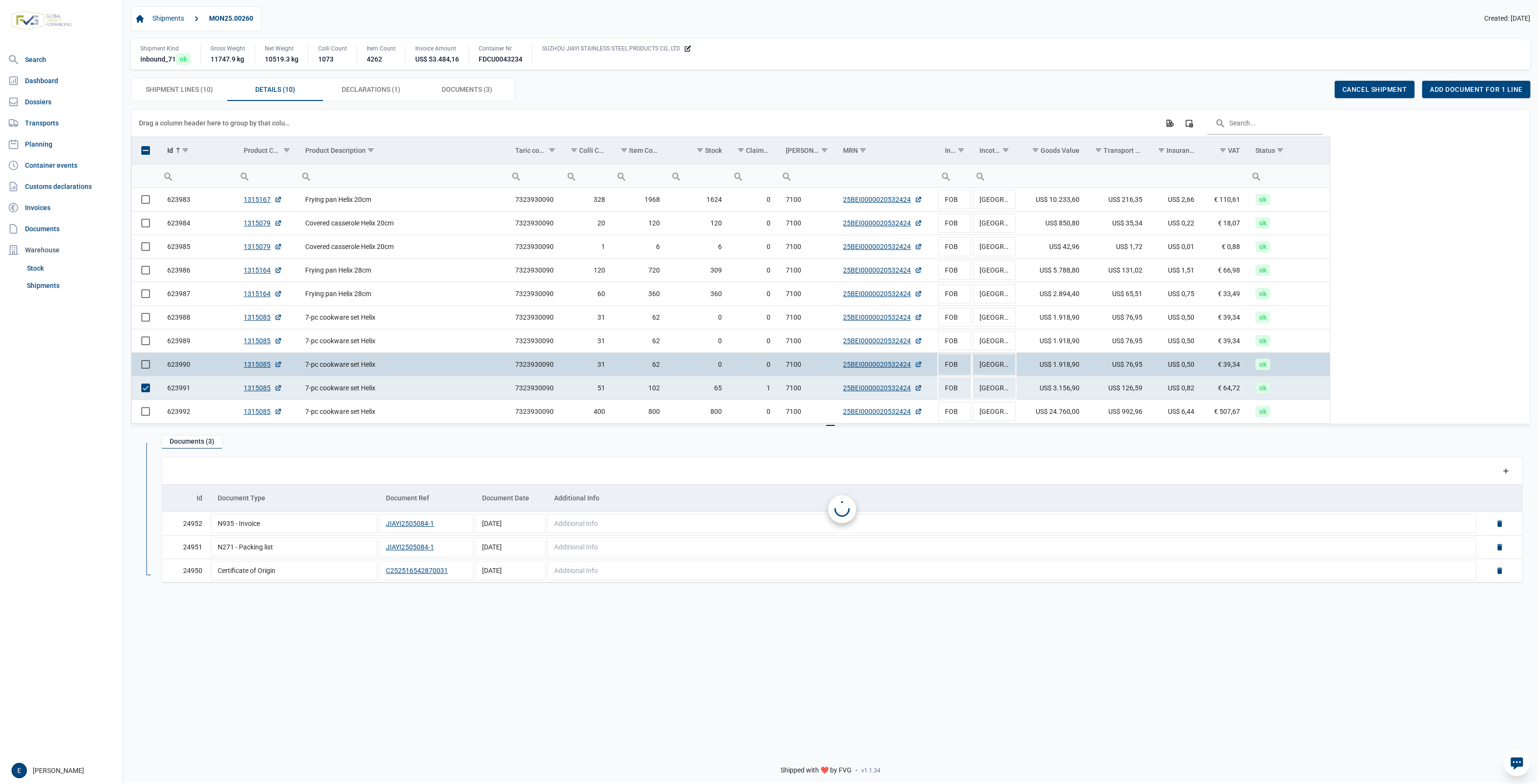
click at [501, 373] on td "7-pc cookware set Helix" at bounding box center [403, 364] width 210 height 24
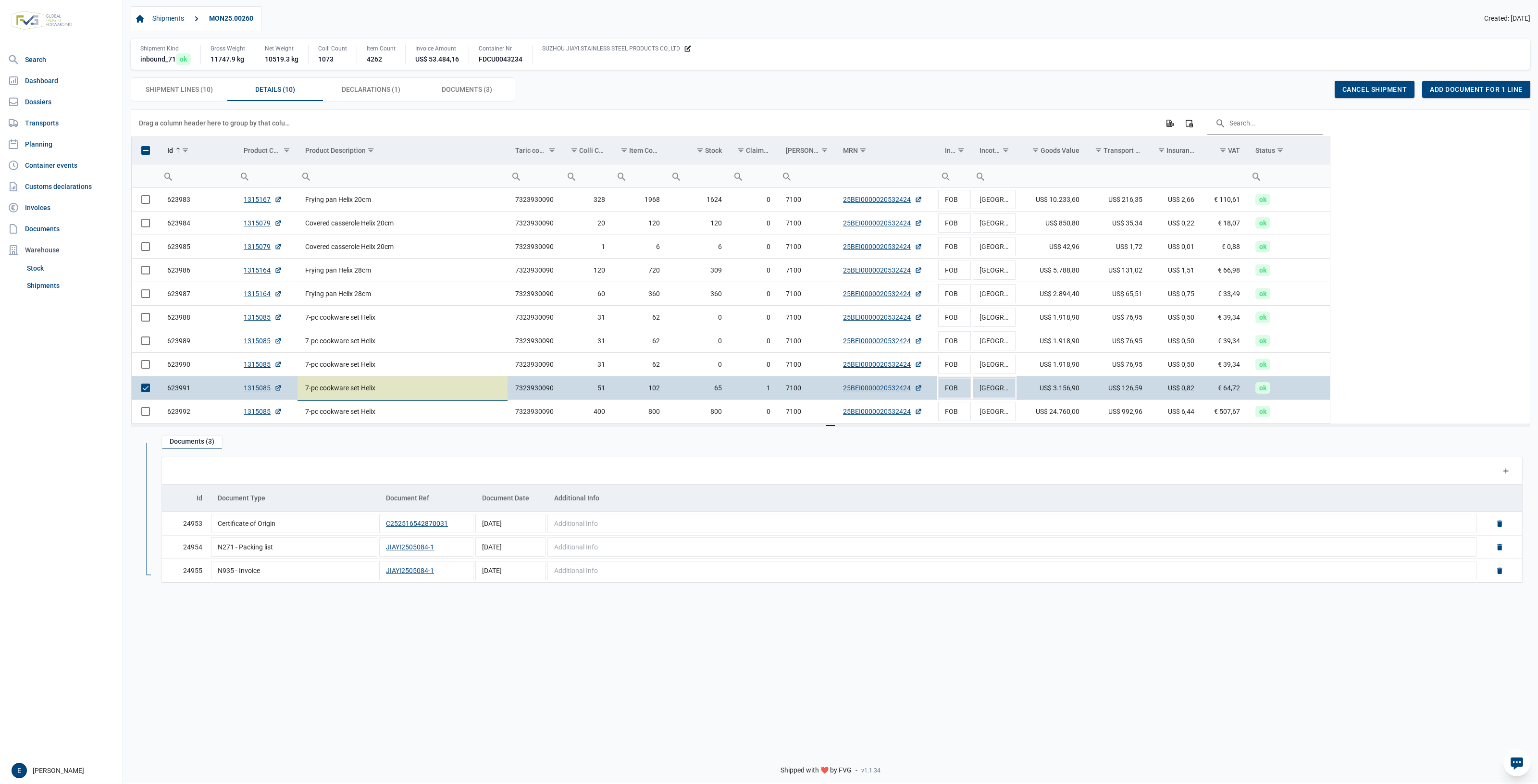
drag, startPoint x: 550, startPoint y: 695, endPoint x: 474, endPoint y: 693, distance: 76.0
drag, startPoint x: 474, startPoint y: 693, endPoint x: 265, endPoint y: 670, distance: 210.3
click at [368, 679] on div "Documents (3) Data grid with 3 rows and 5 columns Add a row Id Document Type Do…" at bounding box center [830, 584] width 1400 height 314
click at [904, 82] on div "Shipment Lines (10) Shipment Lines (10) Details (10) Details (10) Declarations …" at bounding box center [830, 88] width 1400 height 24
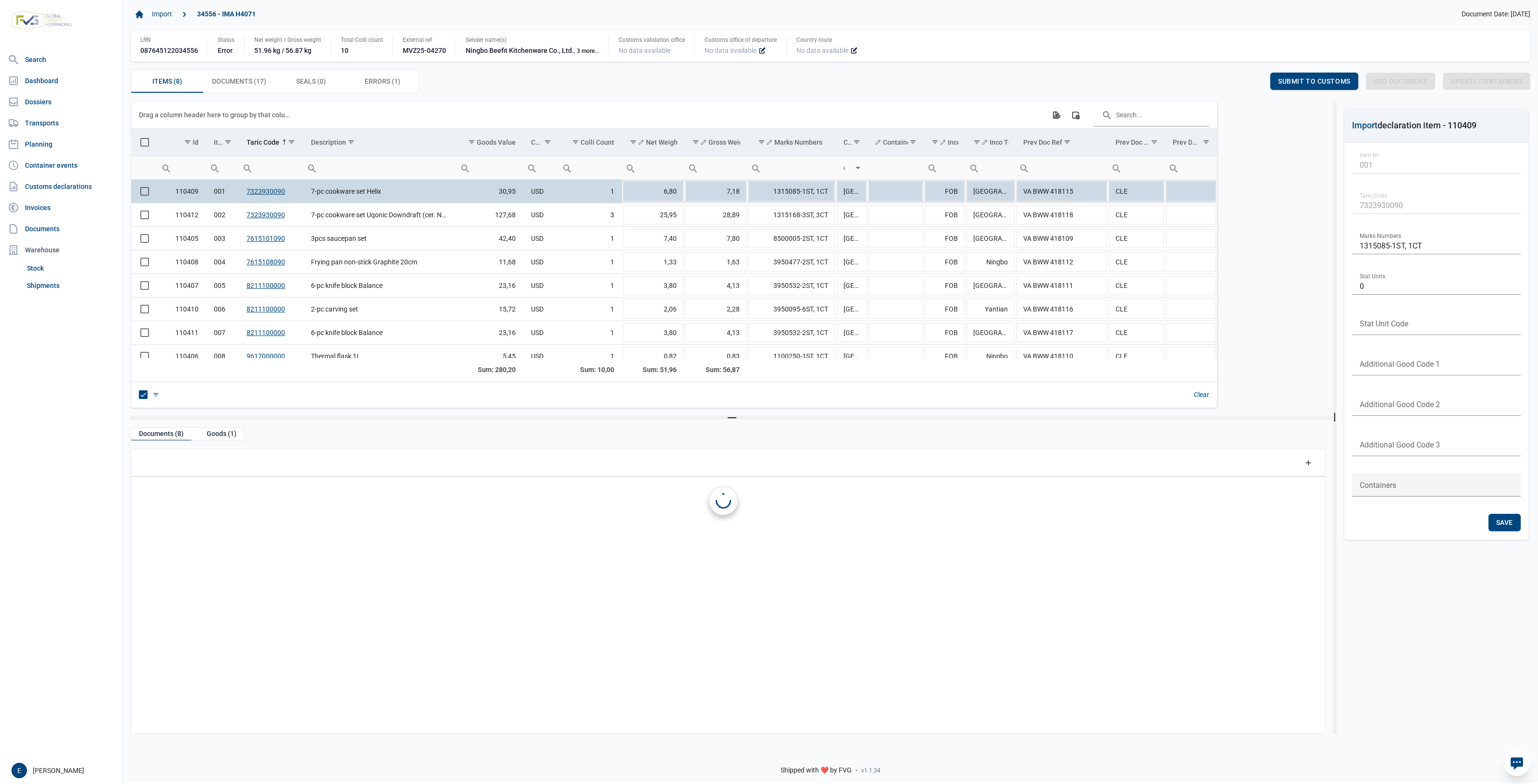
click at [387, 195] on td "7-pc cookware set Helix" at bounding box center [379, 191] width 153 height 24
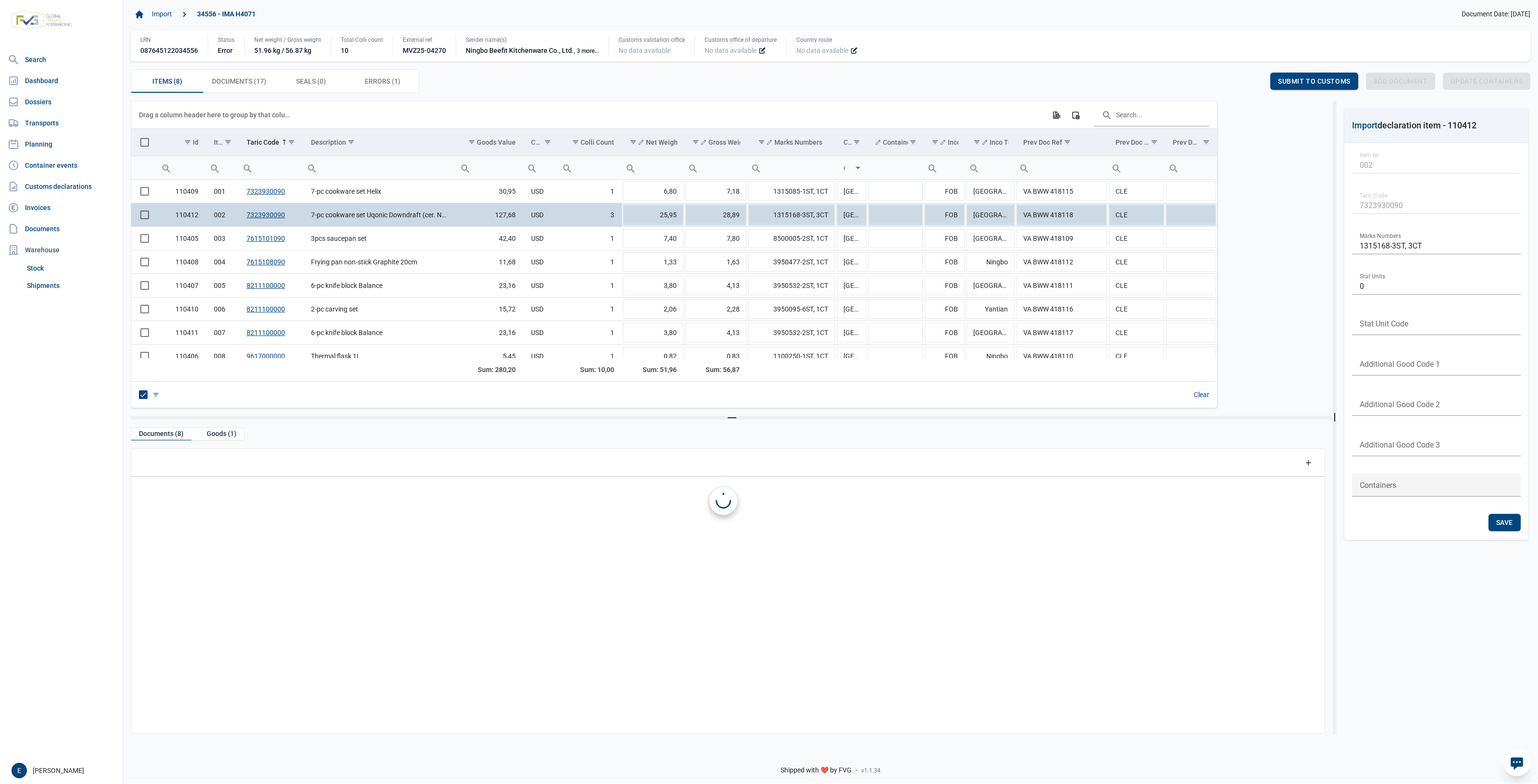
click at [379, 220] on td "7-pc cookware set Uqonic Downdraft (cer. NS FP28)" at bounding box center [379, 215] width 153 height 24
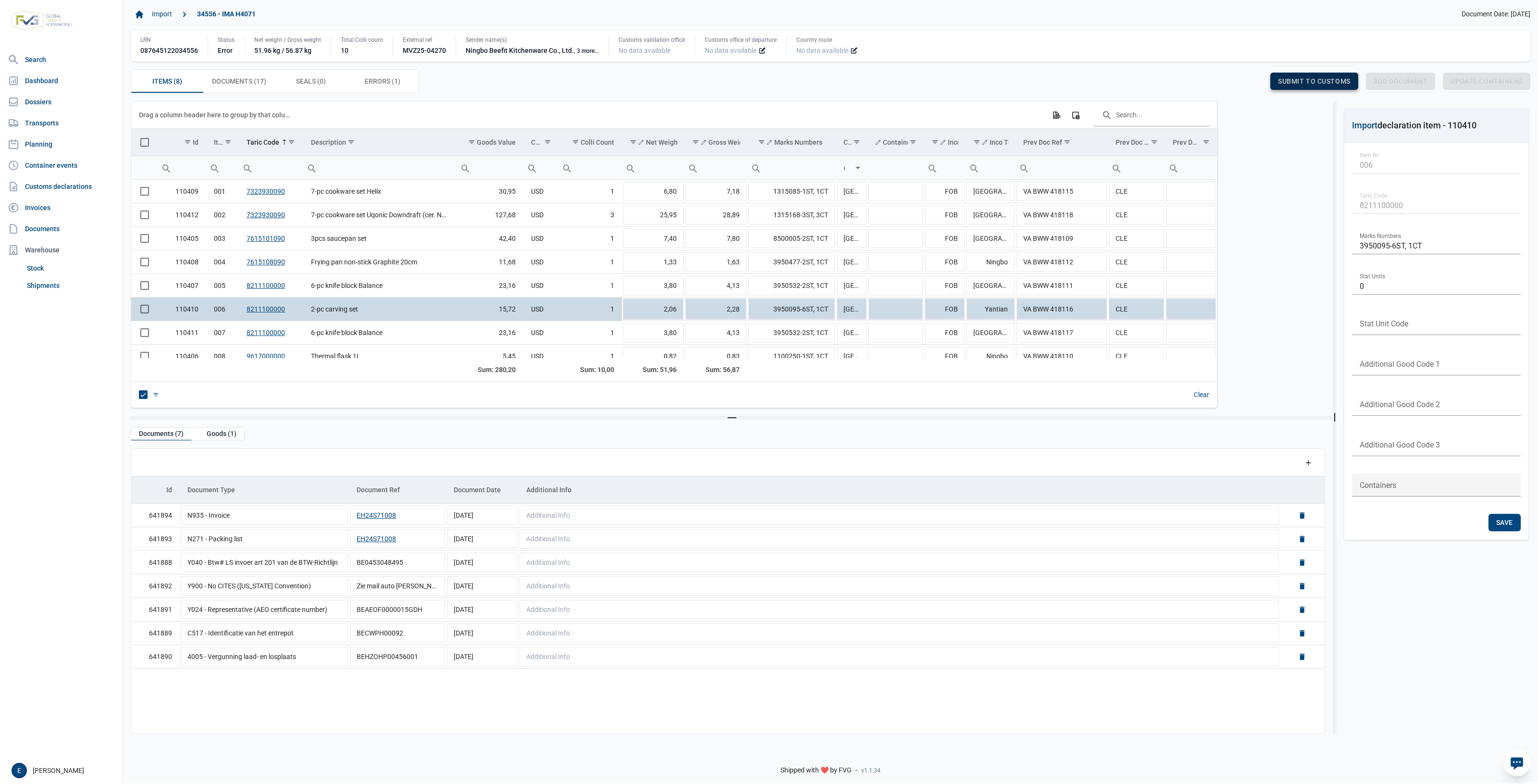
click at [1323, 75] on div "Submit to customs" at bounding box center [1315, 81] width 88 height 18
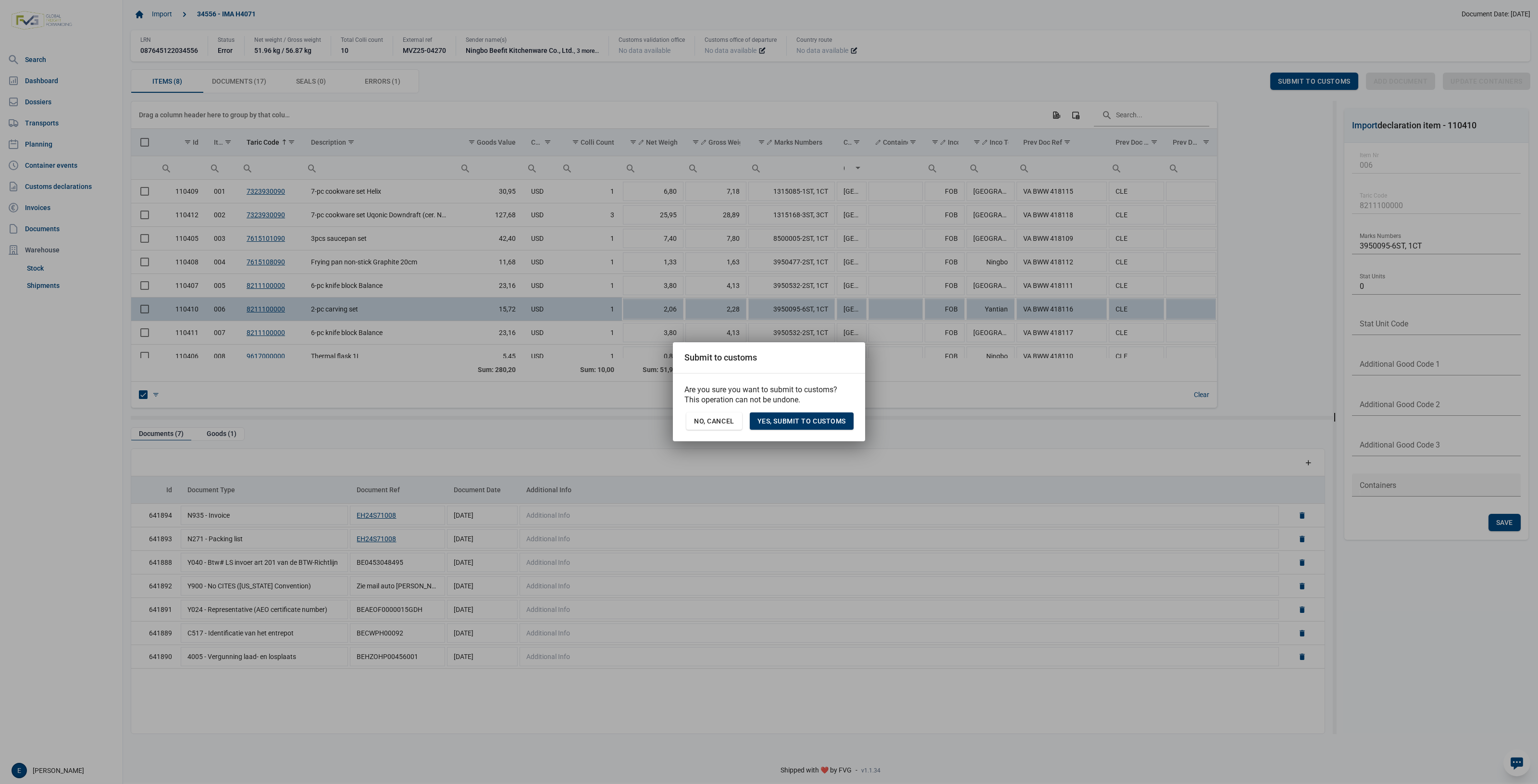
click at [807, 421] on span "Yes, Submit to customs" at bounding box center [802, 420] width 89 height 8
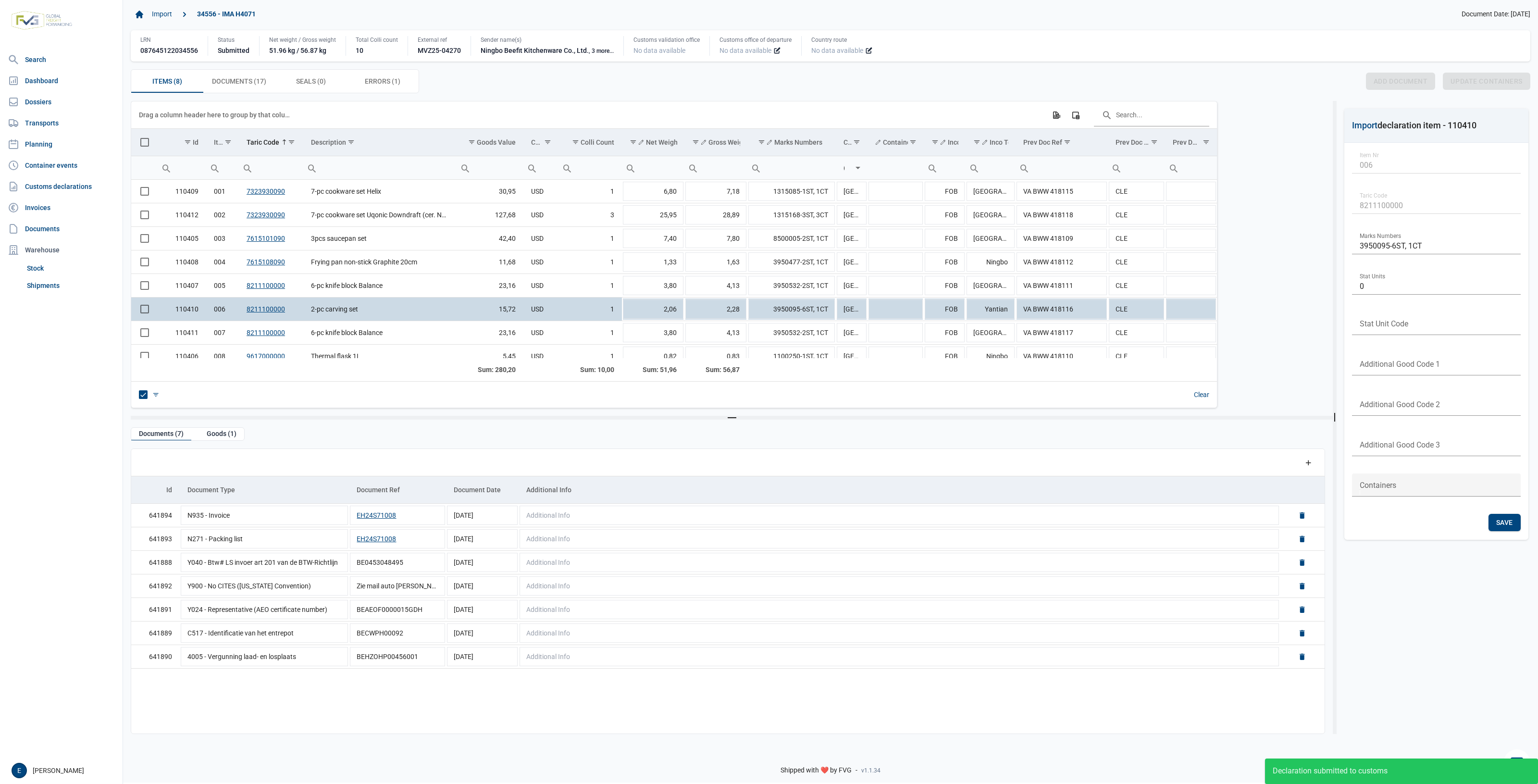
click at [533, 73] on div "Items (8) Items (8) Documents (17) Documents (17) Seals (0) Seals (0) Errors (1…" at bounding box center [830, 81] width 1400 height 24
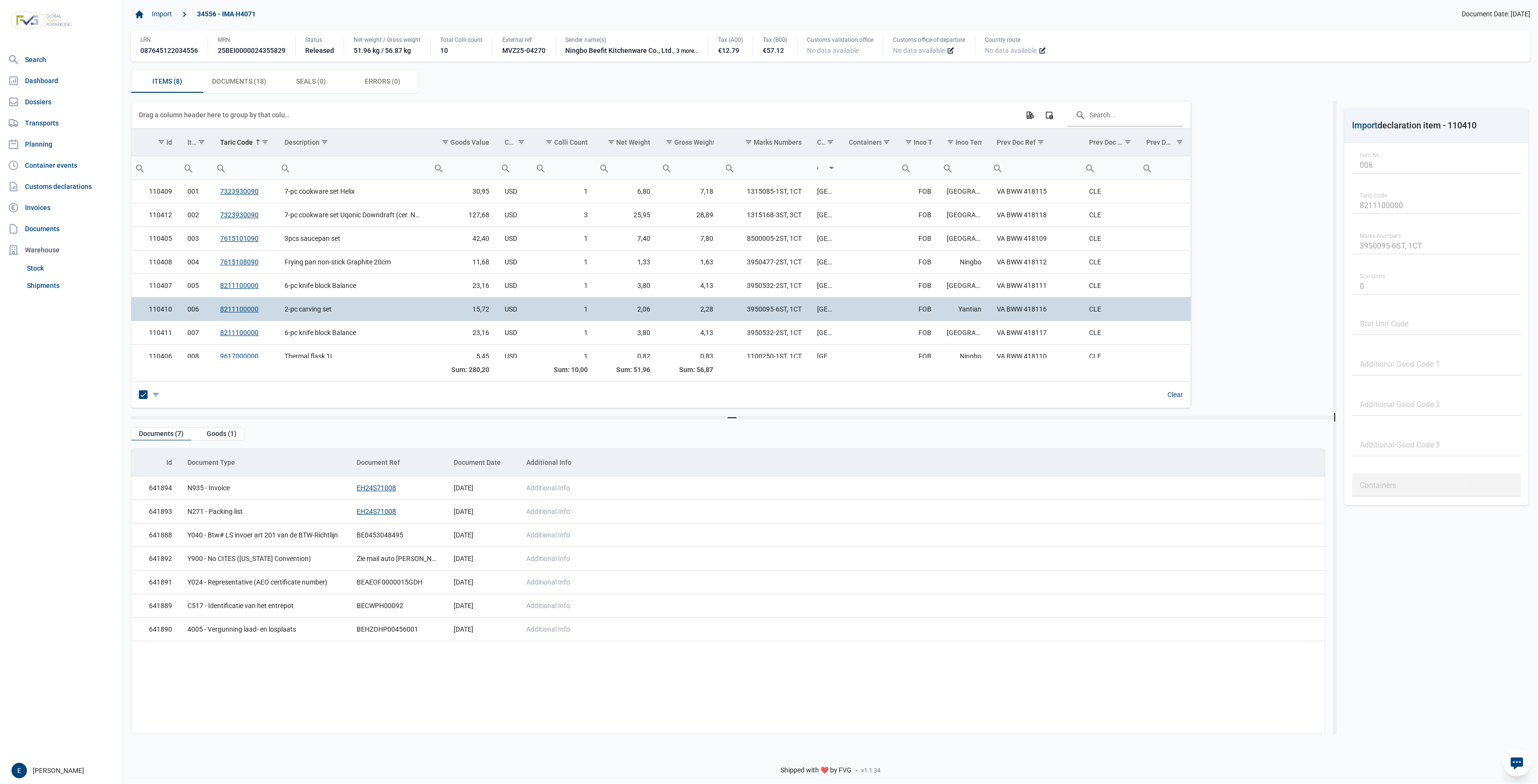
drag, startPoint x: 489, startPoint y: 95, endPoint x: 428, endPoint y: 90, distance: 61.2
drag, startPoint x: 428, startPoint y: 90, endPoint x: 433, endPoint y: 64, distance: 26.5
click at [428, 90] on div "Items (8) Items (8) Documents (18) Documents (18) Seals (0) Seals (0) Errors (0…" at bounding box center [830, 81] width 1400 height 24
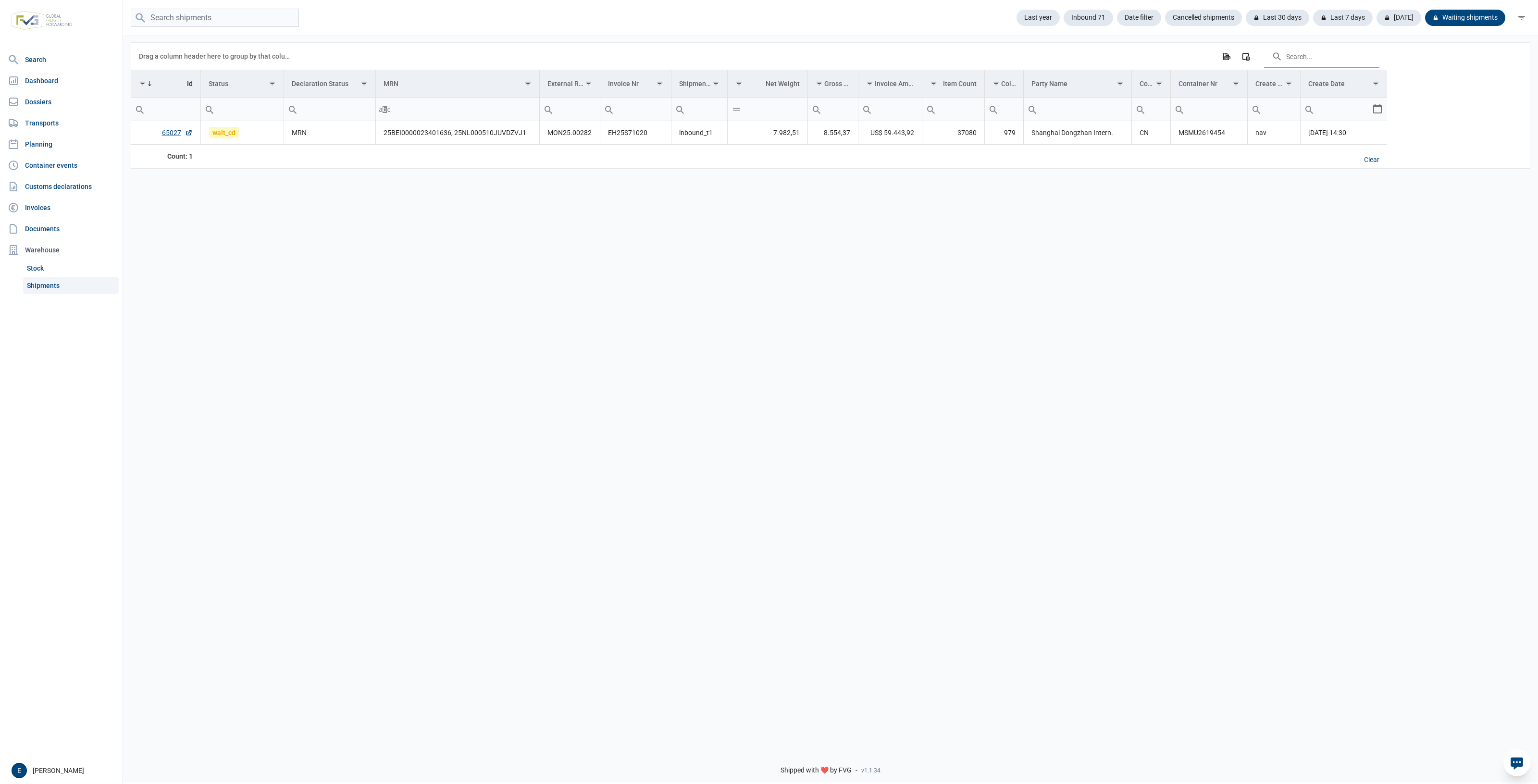
drag, startPoint x: 926, startPoint y: 272, endPoint x: 680, endPoint y: 284, distance: 246.3
drag, startPoint x: 680, startPoint y: 284, endPoint x: 637, endPoint y: 285, distance: 43.0
click at [643, 284] on div "Data grid with 1 rows and 17 columns Drag a column header here to group by that…" at bounding box center [830, 387] width 1415 height 707
click at [424, 322] on div "Data grid with 1 rows and 17 columns Drag a column header here to group by that…" at bounding box center [830, 387] width 1415 height 707
click at [586, 471] on div "Data grid with 1 rows and 17 columns Drag a column header here to group by that…" at bounding box center [830, 387] width 1415 height 707
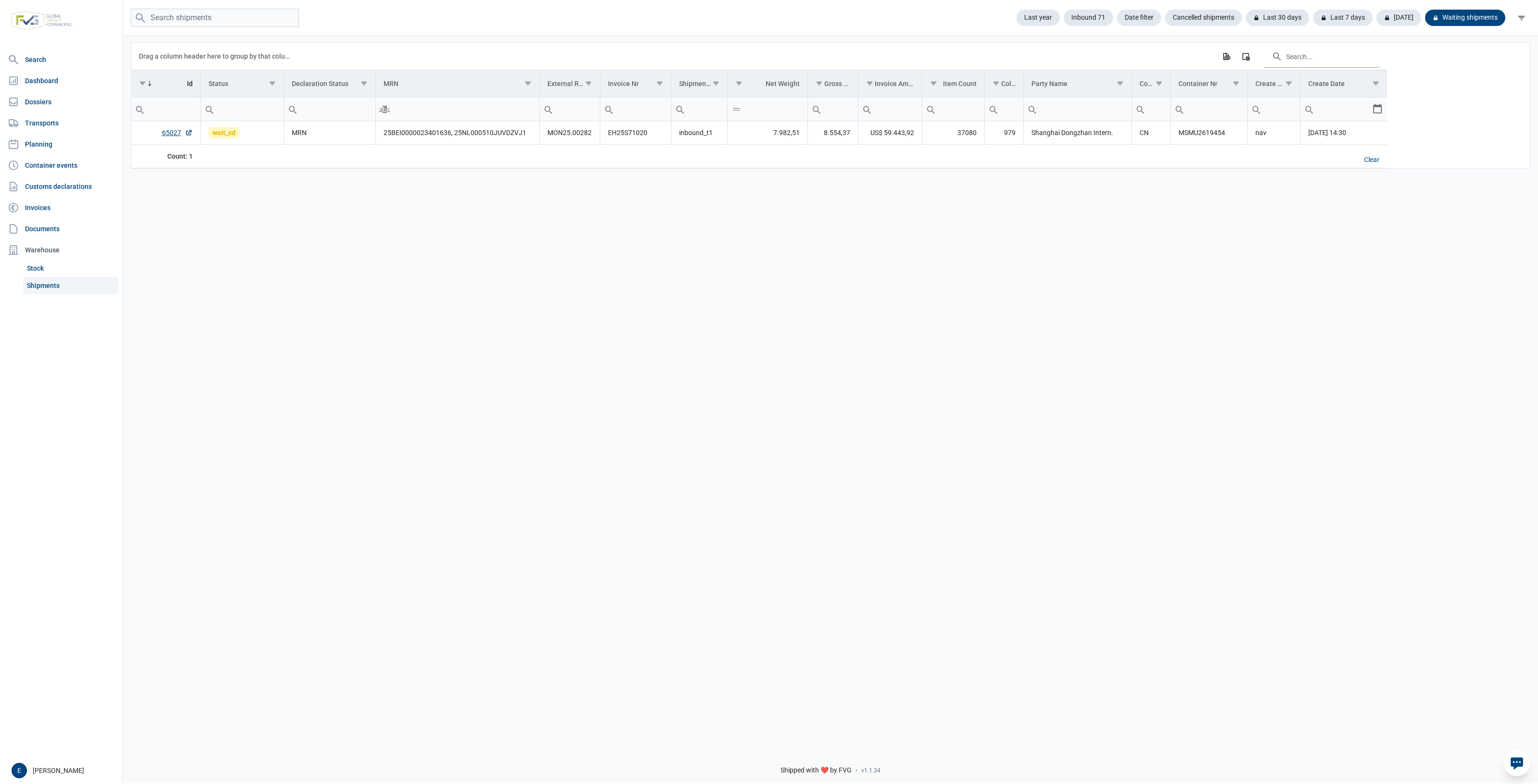
click at [478, 405] on div "Data grid with 1 rows and 17 columns Drag a column header here to group by that…" at bounding box center [830, 387] width 1415 height 707
click at [809, 370] on div "Data grid with 1 rows and 17 columns Drag a column header here to group by that…" at bounding box center [830, 387] width 1415 height 707
drag, startPoint x: 448, startPoint y: 418, endPoint x: 528, endPoint y: 417, distance: 80.0
click at [485, 433] on div "Data grid with 1 rows and 17 columns Drag a column header here to group by that…" at bounding box center [830, 387] width 1415 height 707
click at [67, 107] on link "Dossiers" at bounding box center [60, 102] width 115 height 19
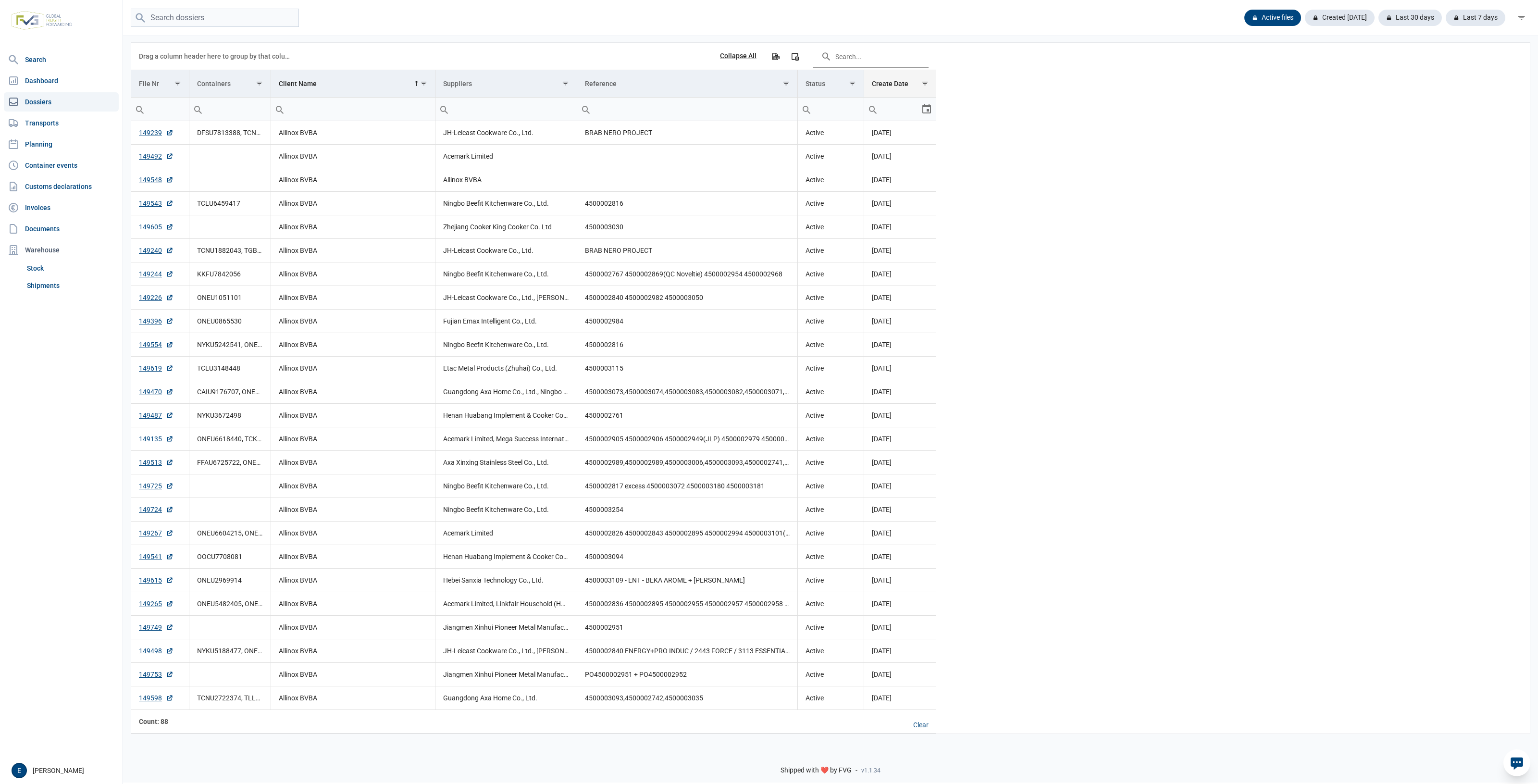
click at [899, 90] on td "Create Date" at bounding box center [900, 83] width 73 height 27
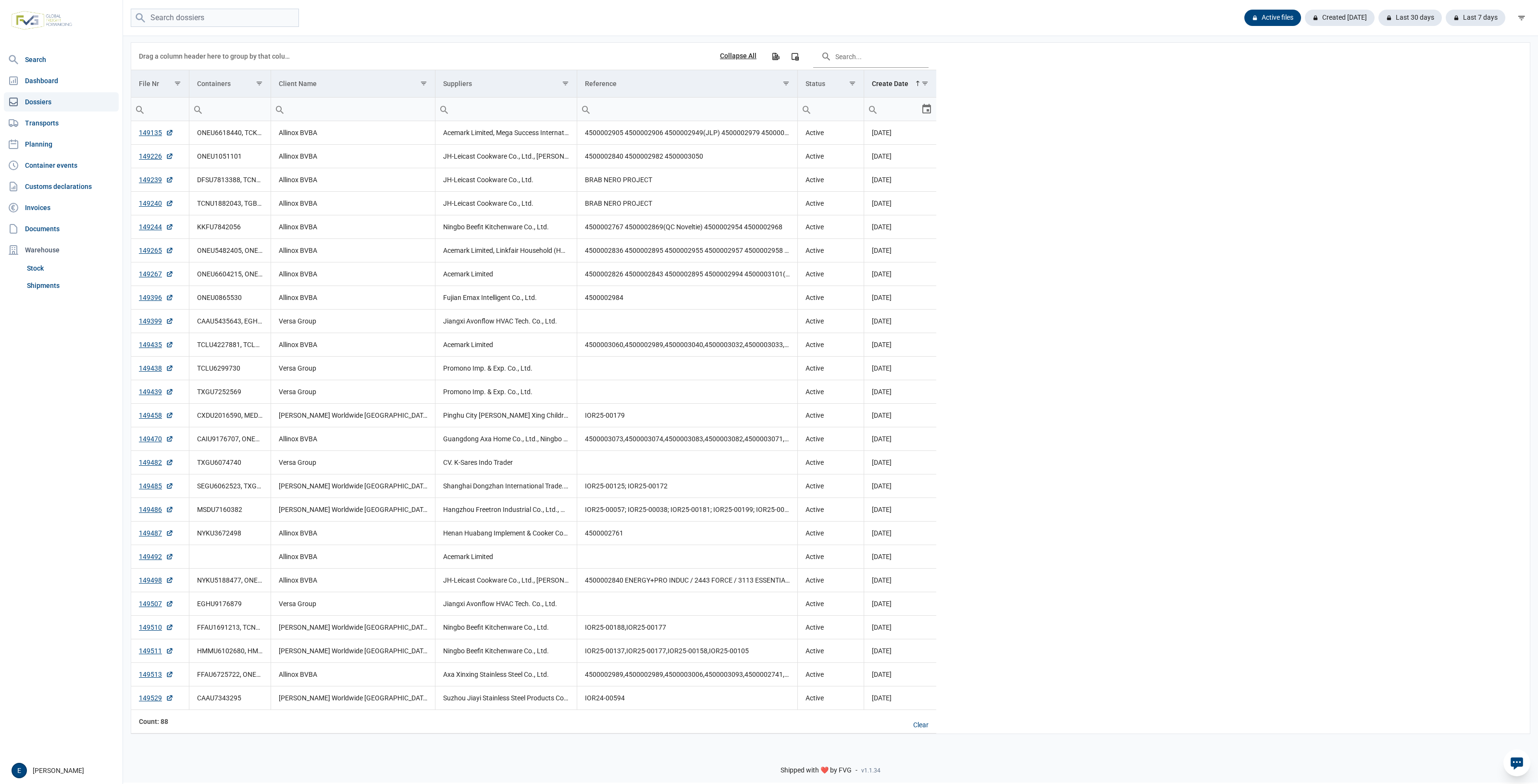
click at [899, 90] on td "Create Date" at bounding box center [900, 83] width 73 height 27
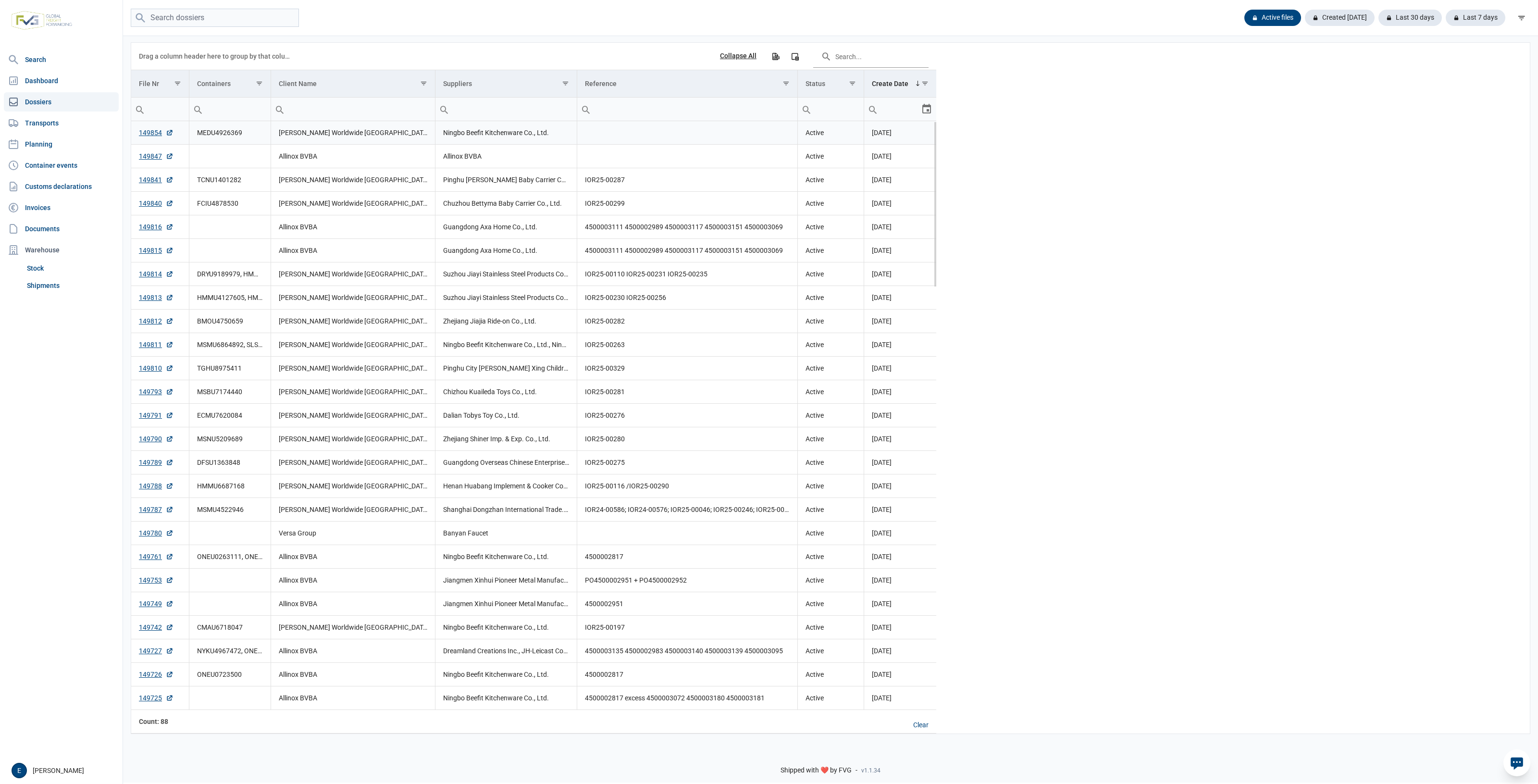
click at [532, 136] on td "Ningbo Beefit Kitchenware Co., Ltd." at bounding box center [506, 132] width 142 height 24
drag, startPoint x: 493, startPoint y: 165, endPoint x: 381, endPoint y: 172, distance: 112.2
click at [381, 172] on td "[PERSON_NAME] Worldwide [GEOGRAPHIC_DATA]" at bounding box center [353, 180] width 165 height 24
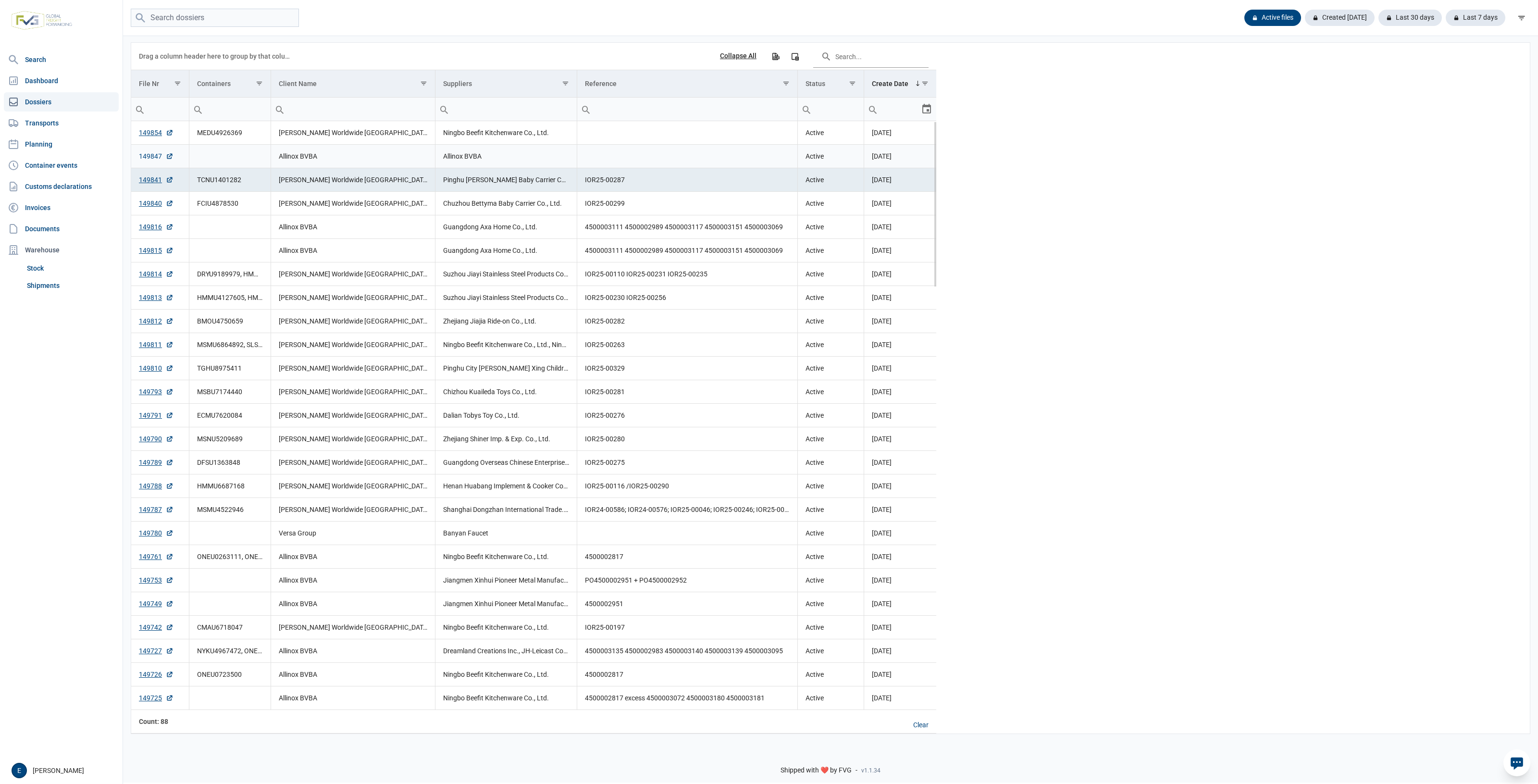
click at [145, 154] on link "149847" at bounding box center [156, 156] width 34 height 10
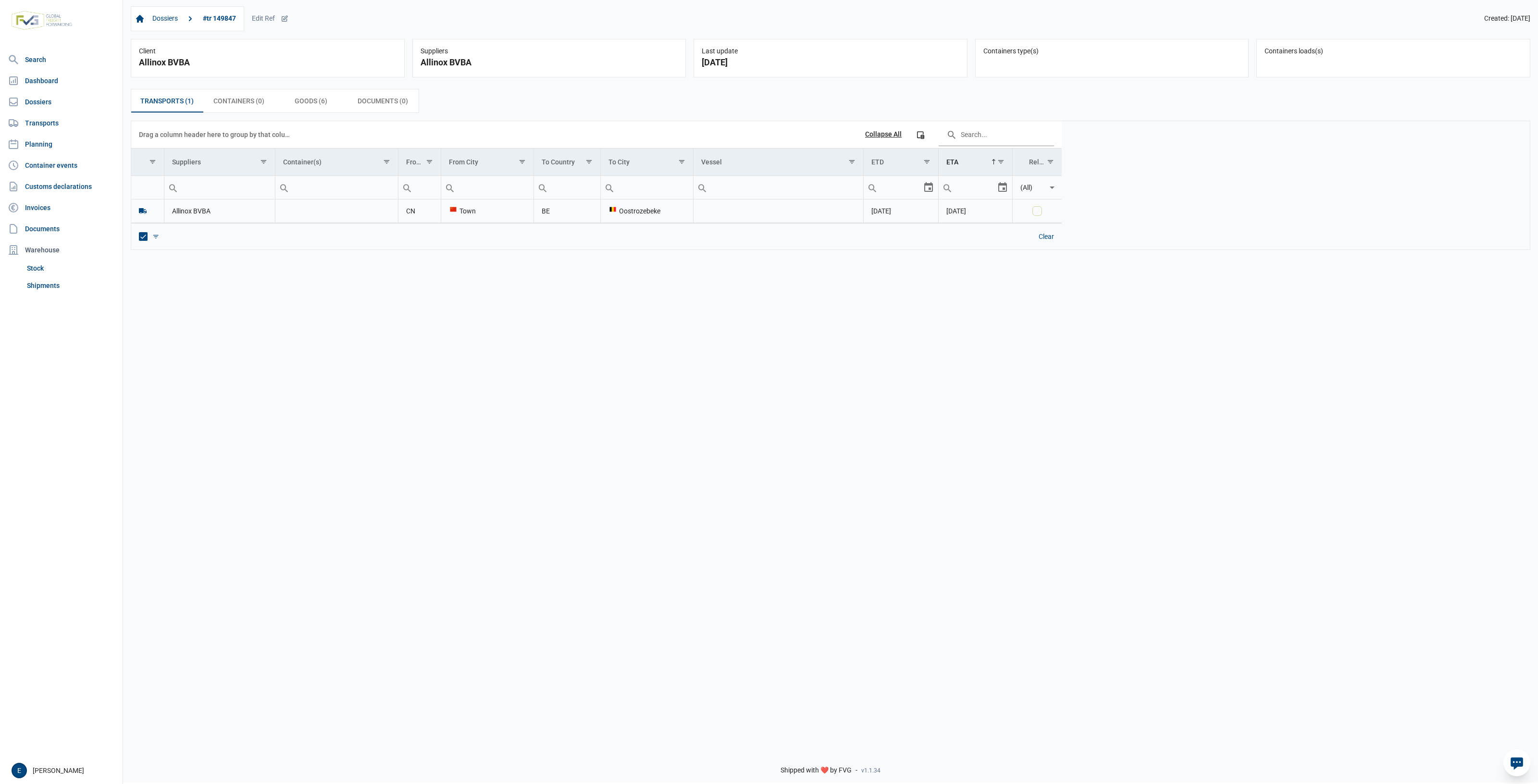
click at [472, 215] on div "Town" at bounding box center [487, 210] width 77 height 10
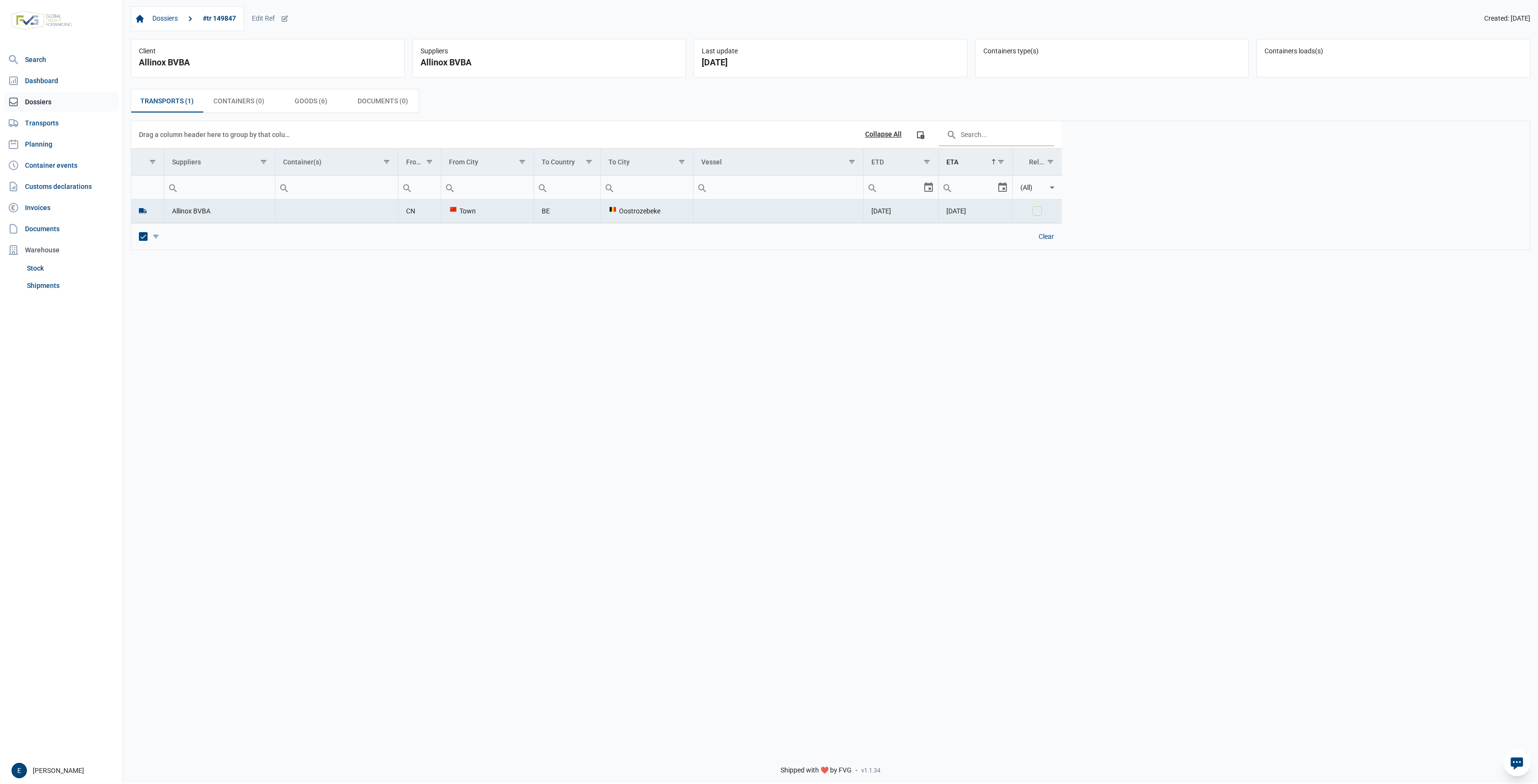
click at [51, 95] on link "Dossiers" at bounding box center [60, 102] width 115 height 19
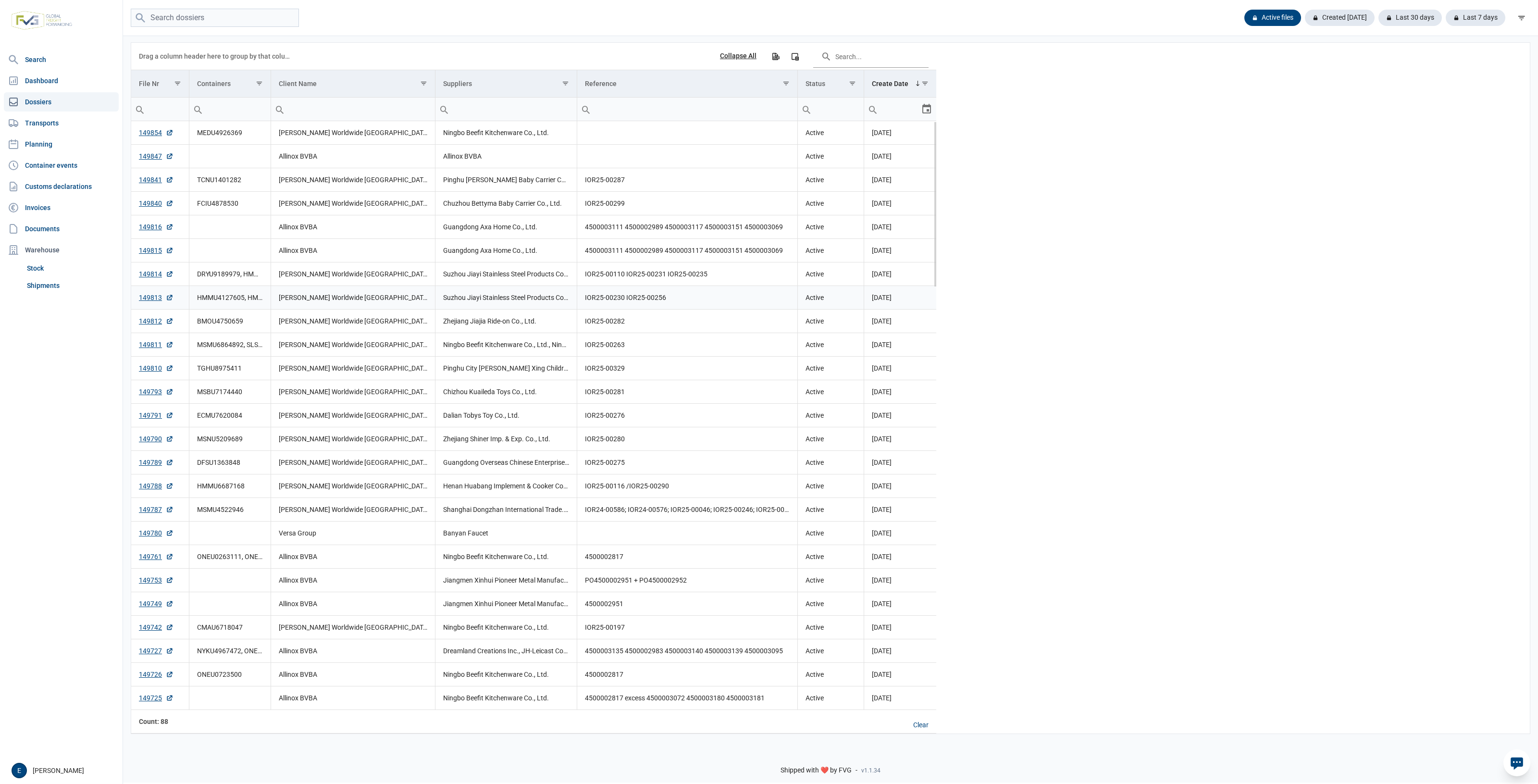
drag, startPoint x: 723, startPoint y: 294, endPoint x: 659, endPoint y: 264, distance: 70.7
drag, startPoint x: 659, startPoint y: 264, endPoint x: 535, endPoint y: 226, distance: 129.7
click at [535, 226] on td "Guangdong Axa Home Co., Ltd." at bounding box center [506, 227] width 142 height 24
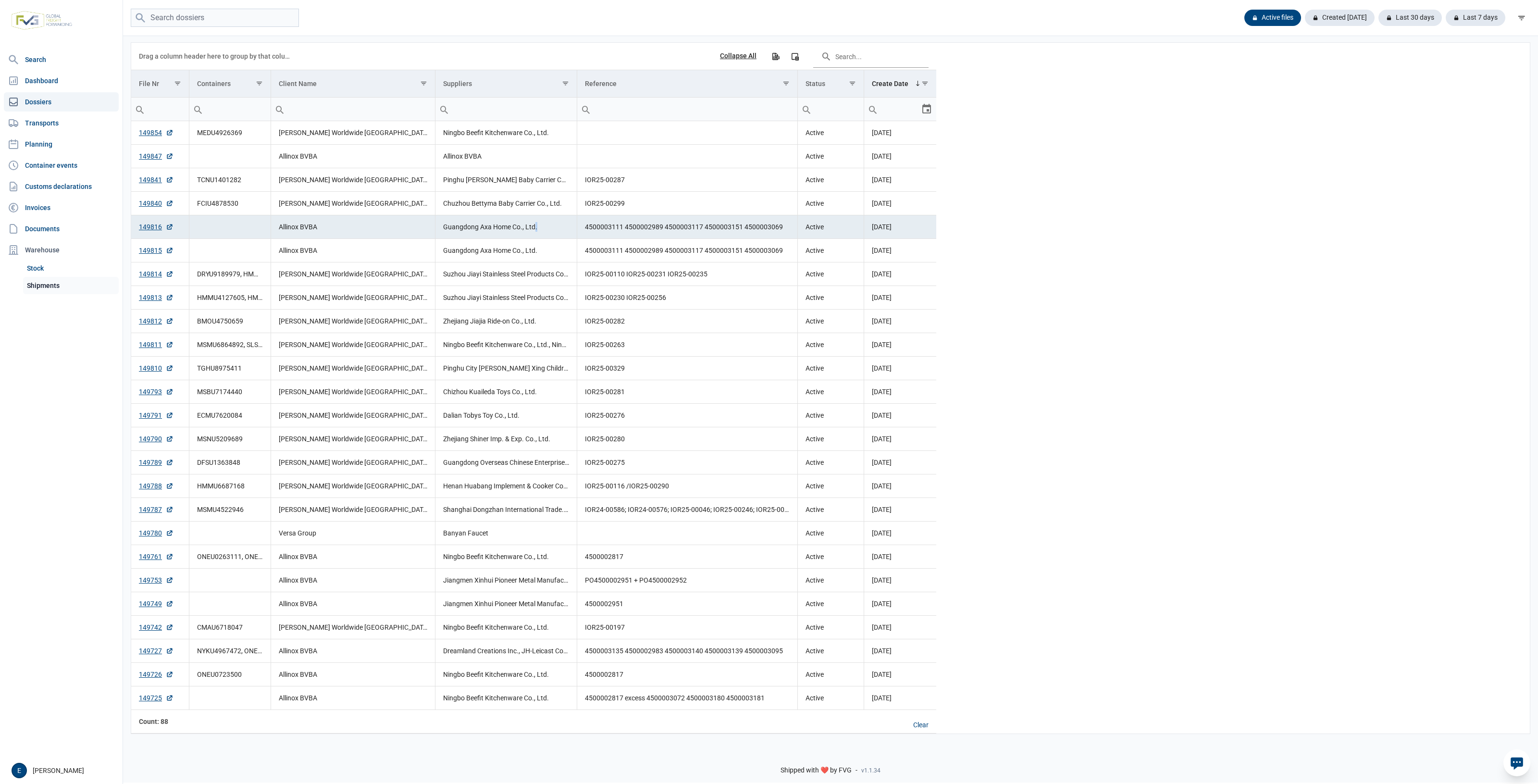
click at [52, 289] on link "Shipments" at bounding box center [70, 286] width 96 height 18
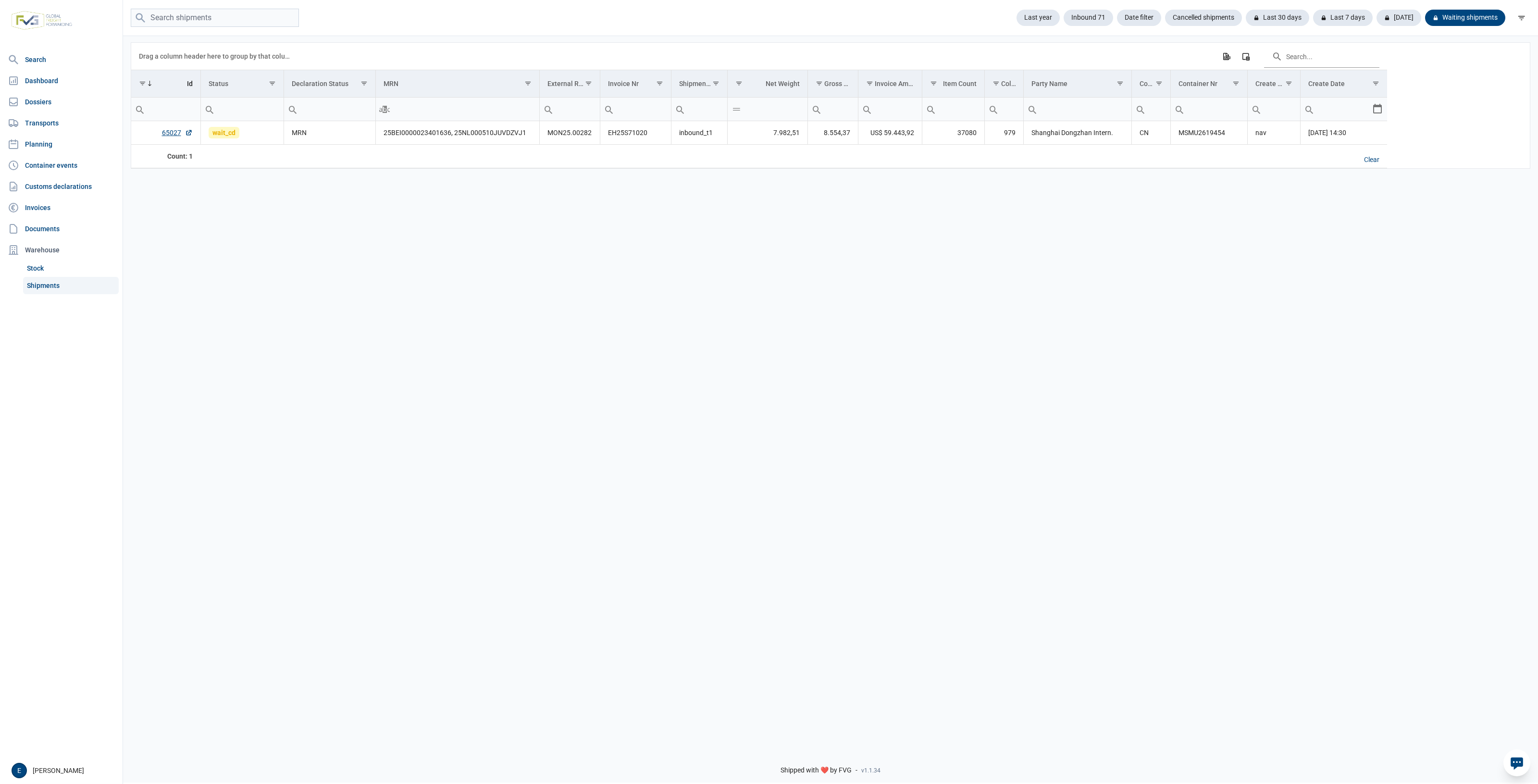
drag, startPoint x: 677, startPoint y: 361, endPoint x: 615, endPoint y: 334, distance: 67.6
drag, startPoint x: 615, startPoint y: 334, endPoint x: 33, endPoint y: 264, distance: 586.2
click at [532, 321] on div "Data grid with 1 rows and 17 columns Drag a column header here to group by that…" at bounding box center [830, 387] width 1415 height 707
